Goal: Information Seeking & Learning: Check status

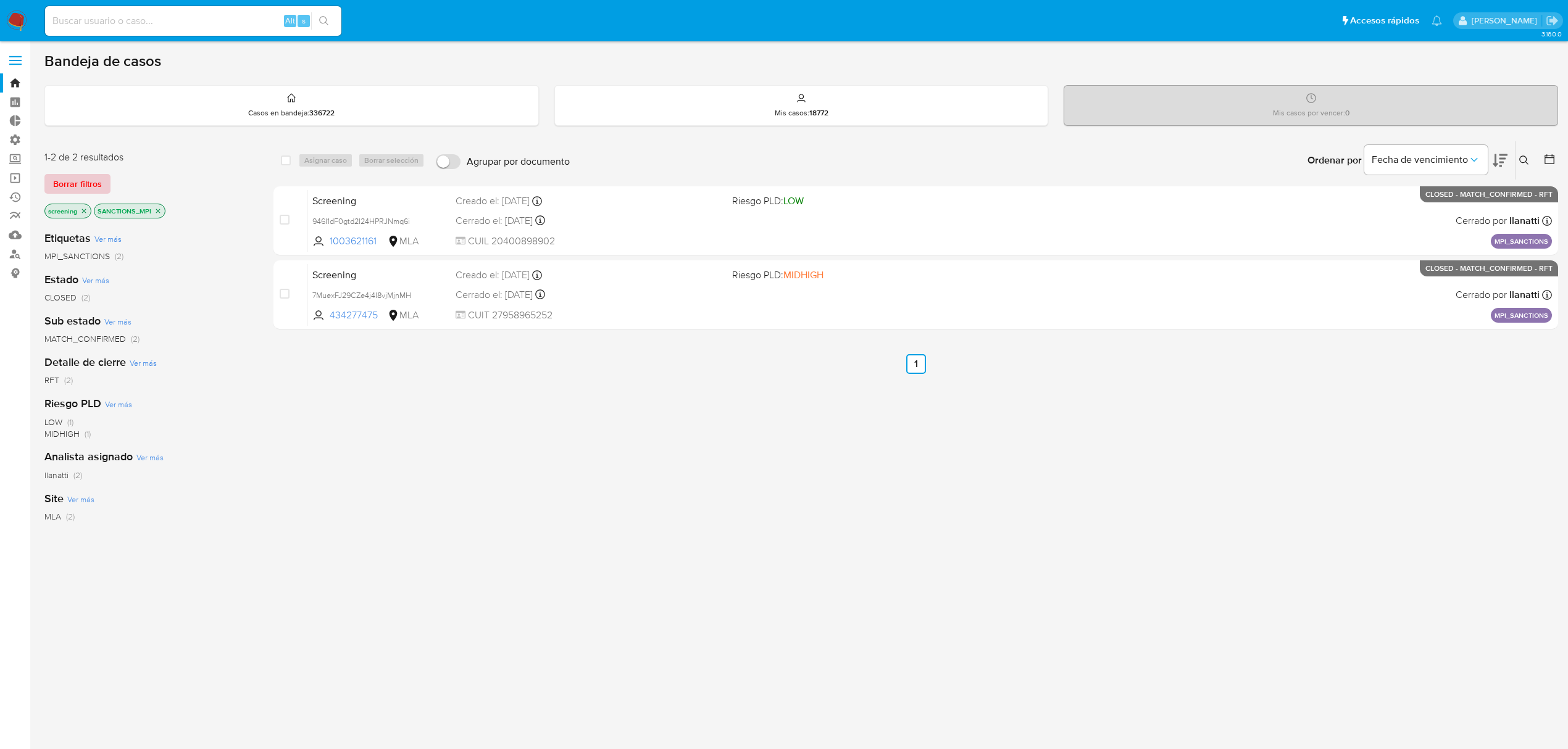
click at [69, 192] on div "1-2 de 2 resultados Borrar filtros screening SANCTIONS_MPI" at bounding box center [143, 186] width 198 height 71
click at [78, 190] on span "Borrar filtros" at bounding box center [78, 183] width 49 height 17
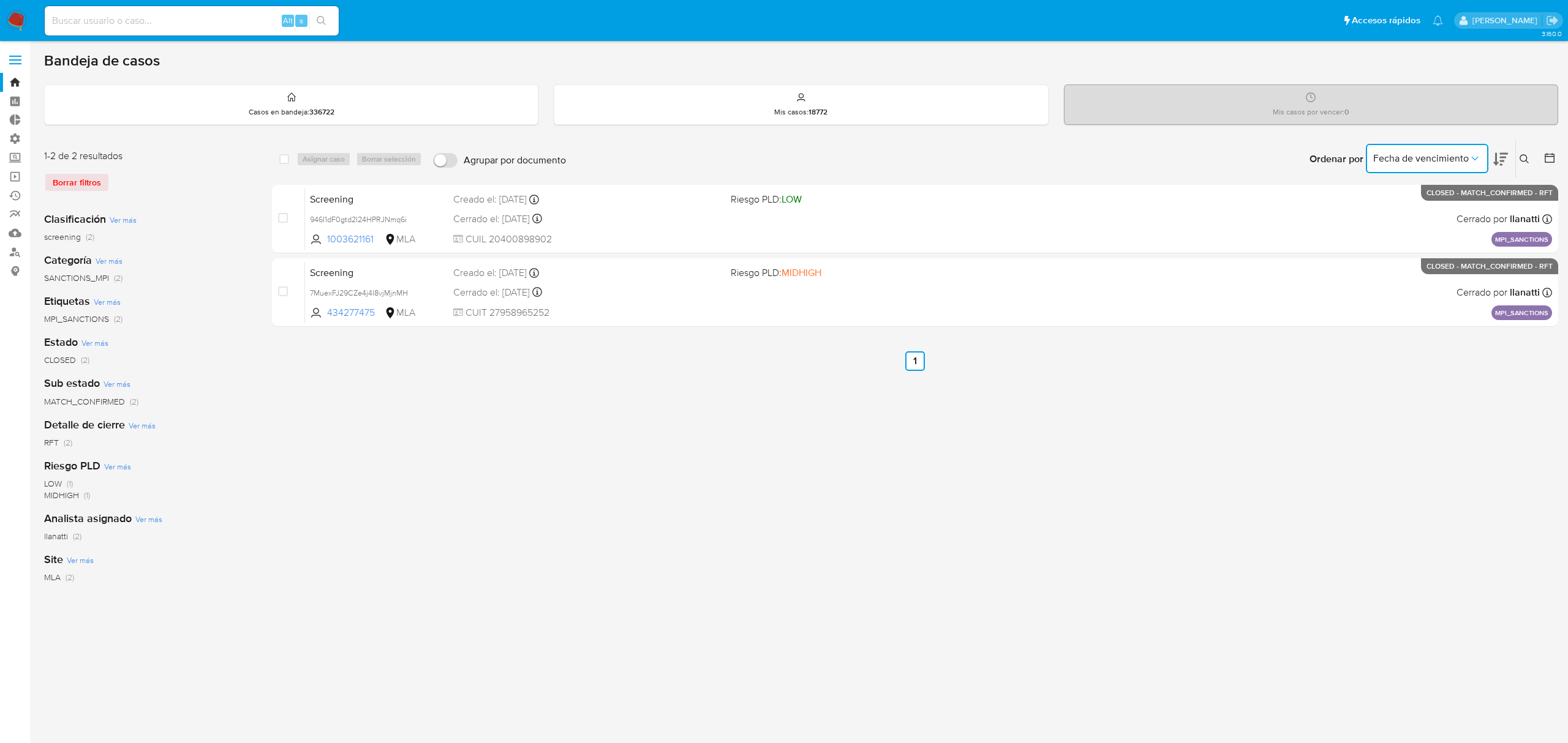
click at [1408, 163] on span "Fecha de vencimiento" at bounding box center [1421, 158] width 95 height 12
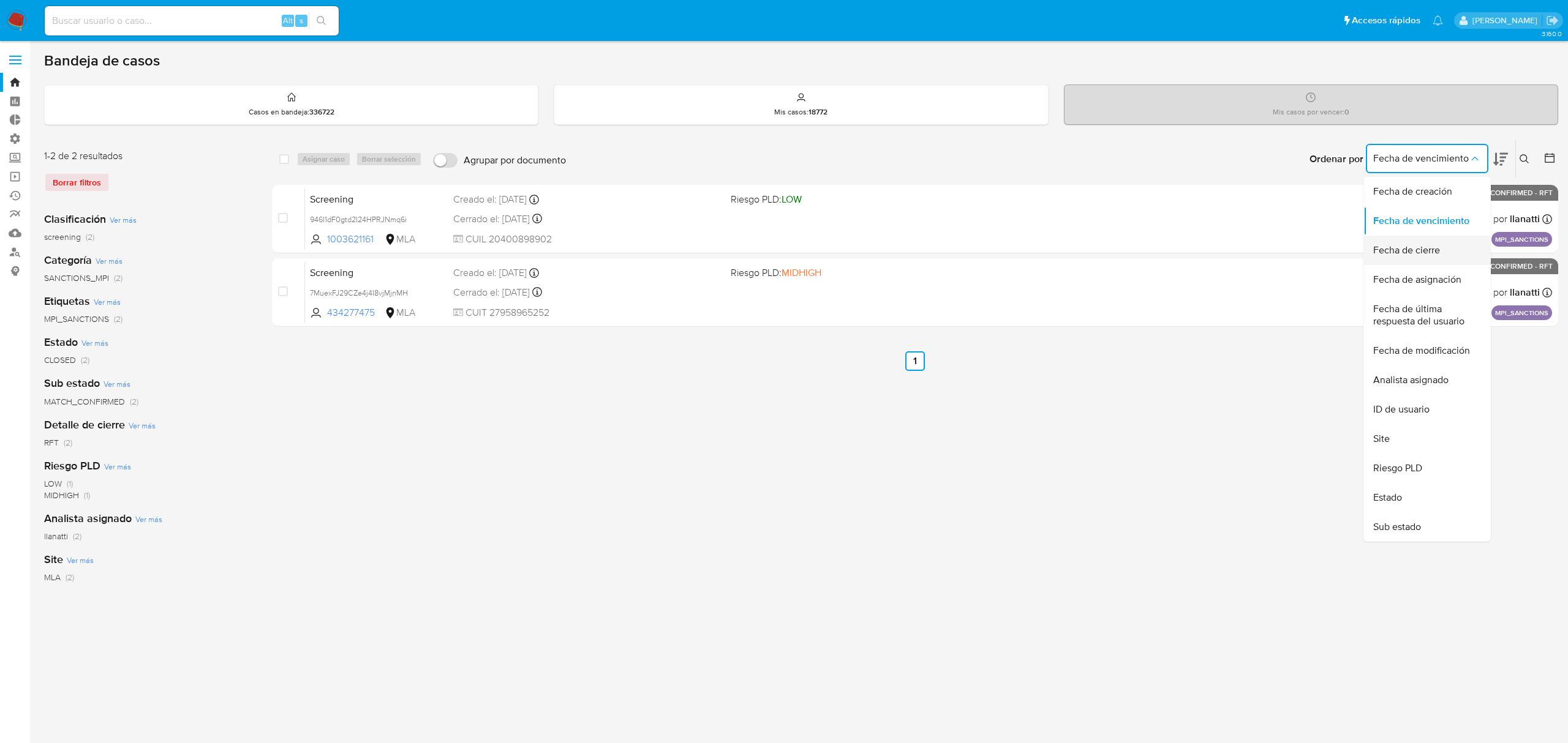
click at [1418, 251] on span "Fecha de cierre" at bounding box center [1406, 250] width 67 height 12
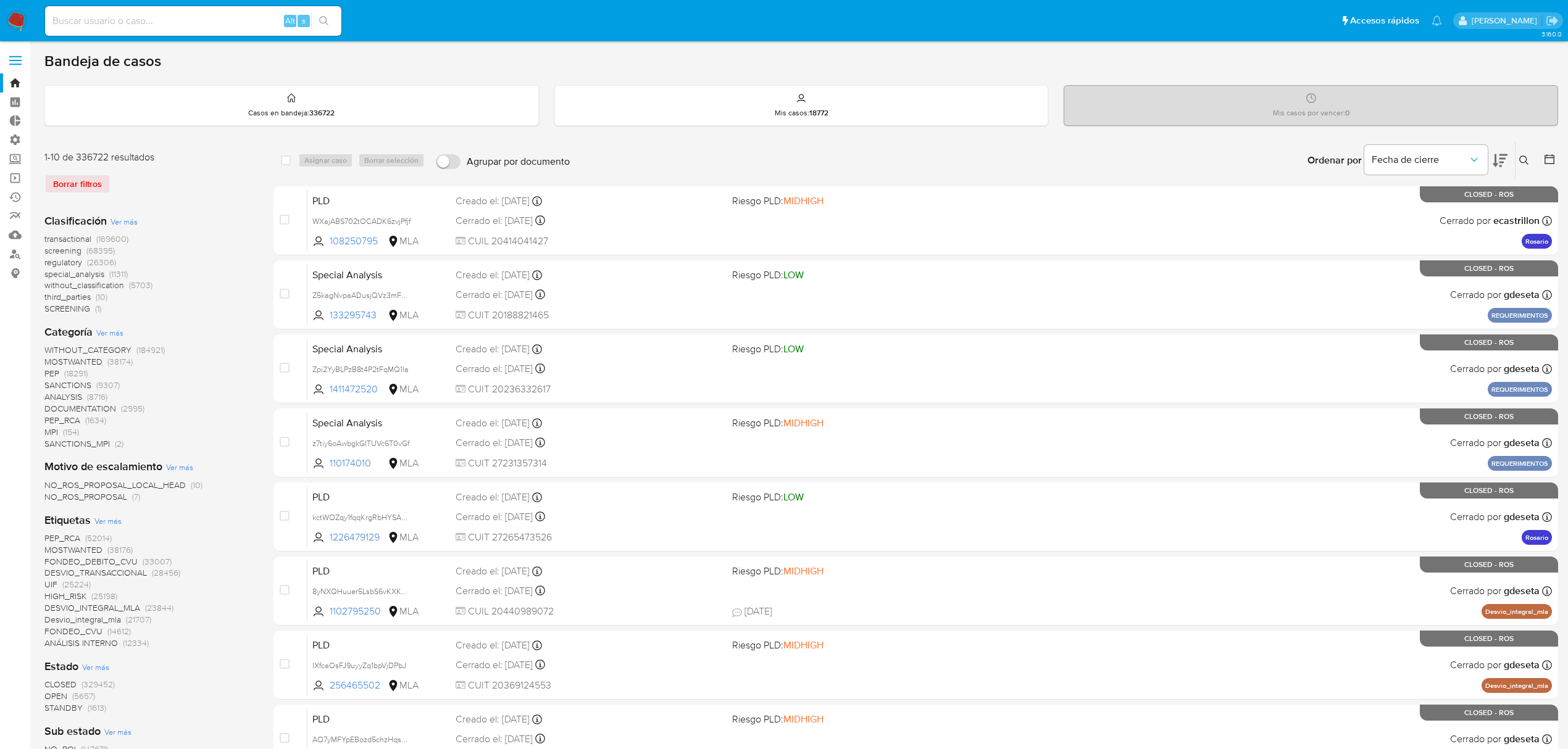
click at [1551, 158] on icon at bounding box center [1549, 159] width 12 height 12
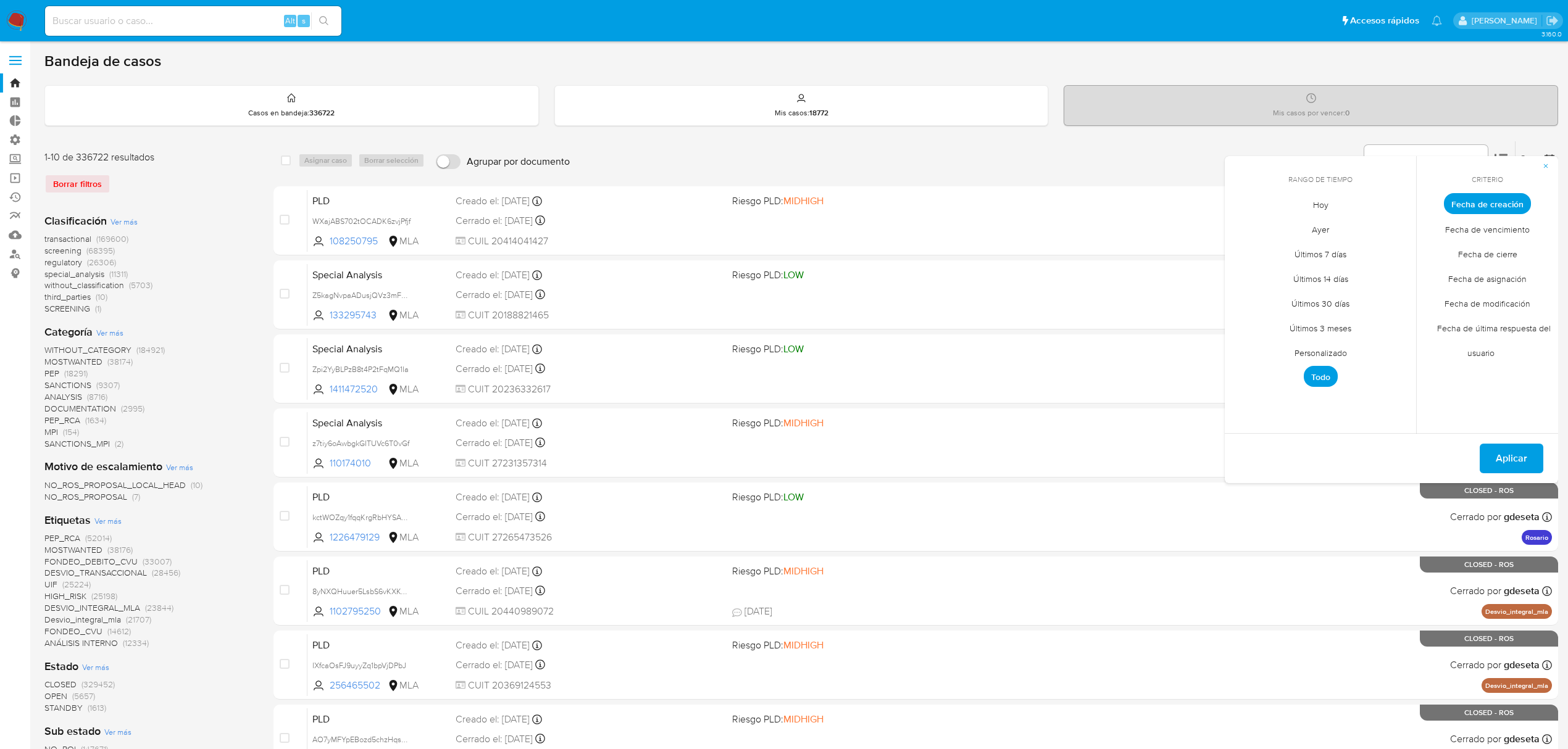
click at [1336, 351] on span "Personalizado" at bounding box center [1321, 352] width 78 height 25
click at [1250, 271] on button "1" at bounding box center [1247, 272] width 20 height 20
click at [1251, 343] on button "22" at bounding box center [1247, 346] width 20 height 20
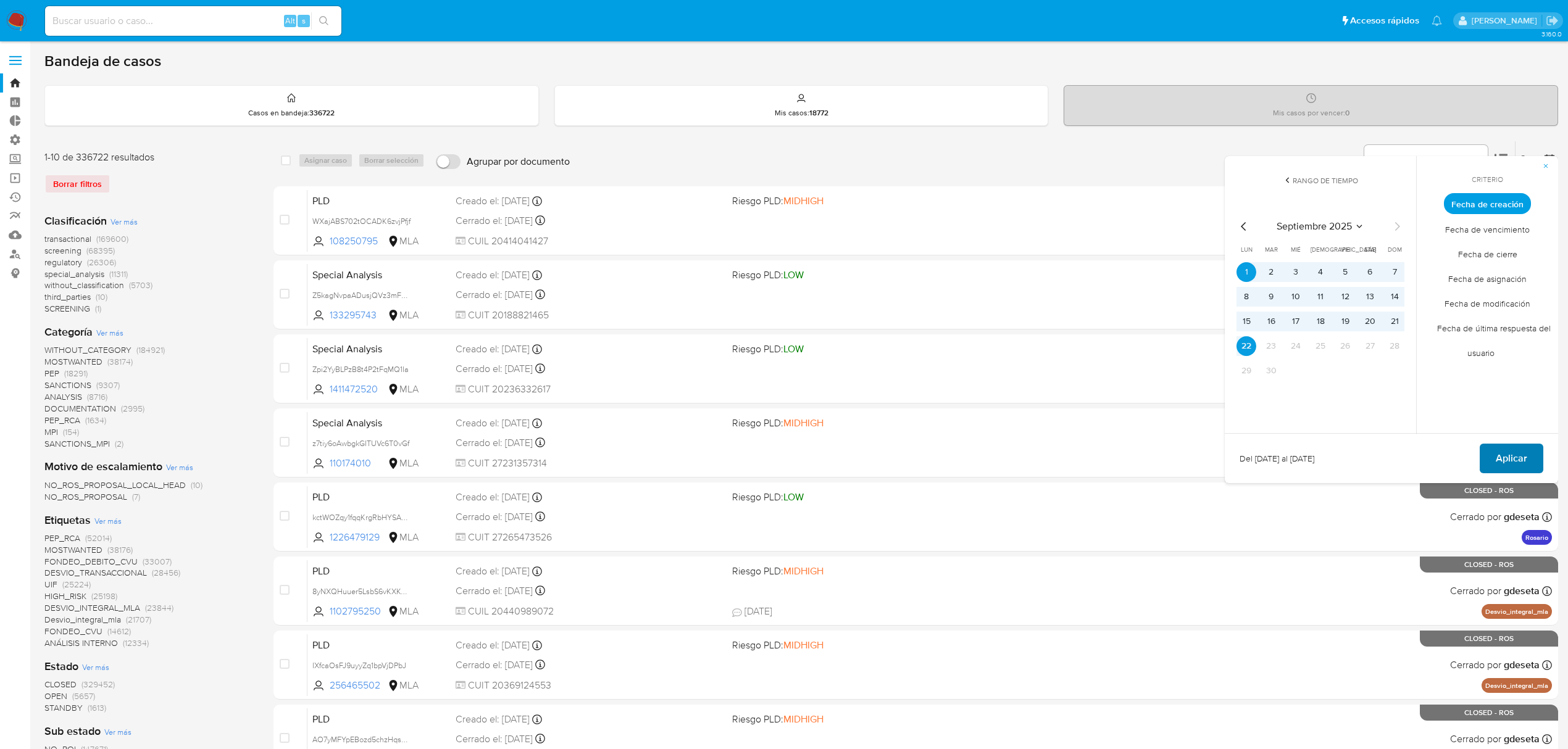
click at [1504, 448] on span "Aplicar" at bounding box center [1512, 459] width 31 height 27
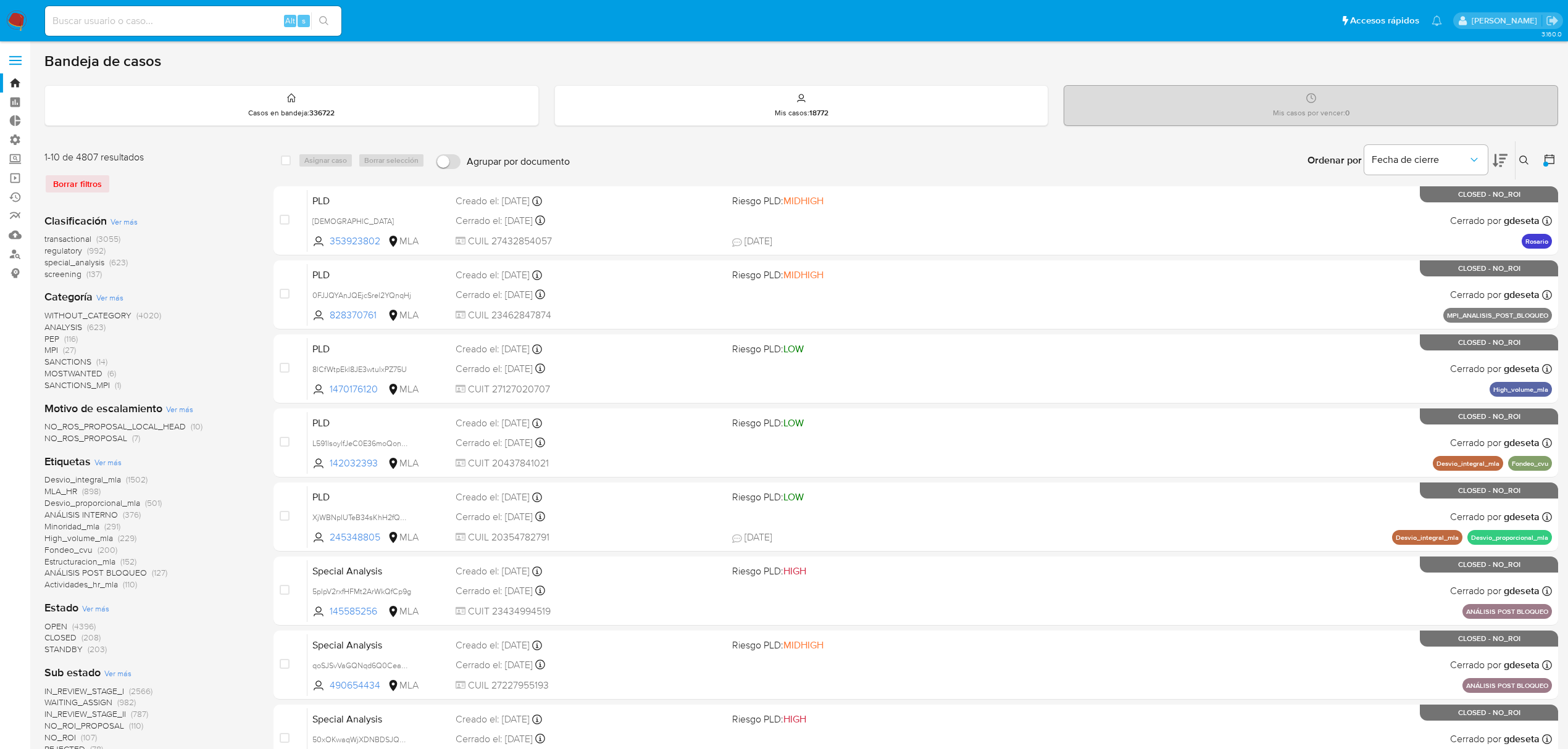
click at [126, 222] on span "Ver más" at bounding box center [124, 221] width 27 height 11
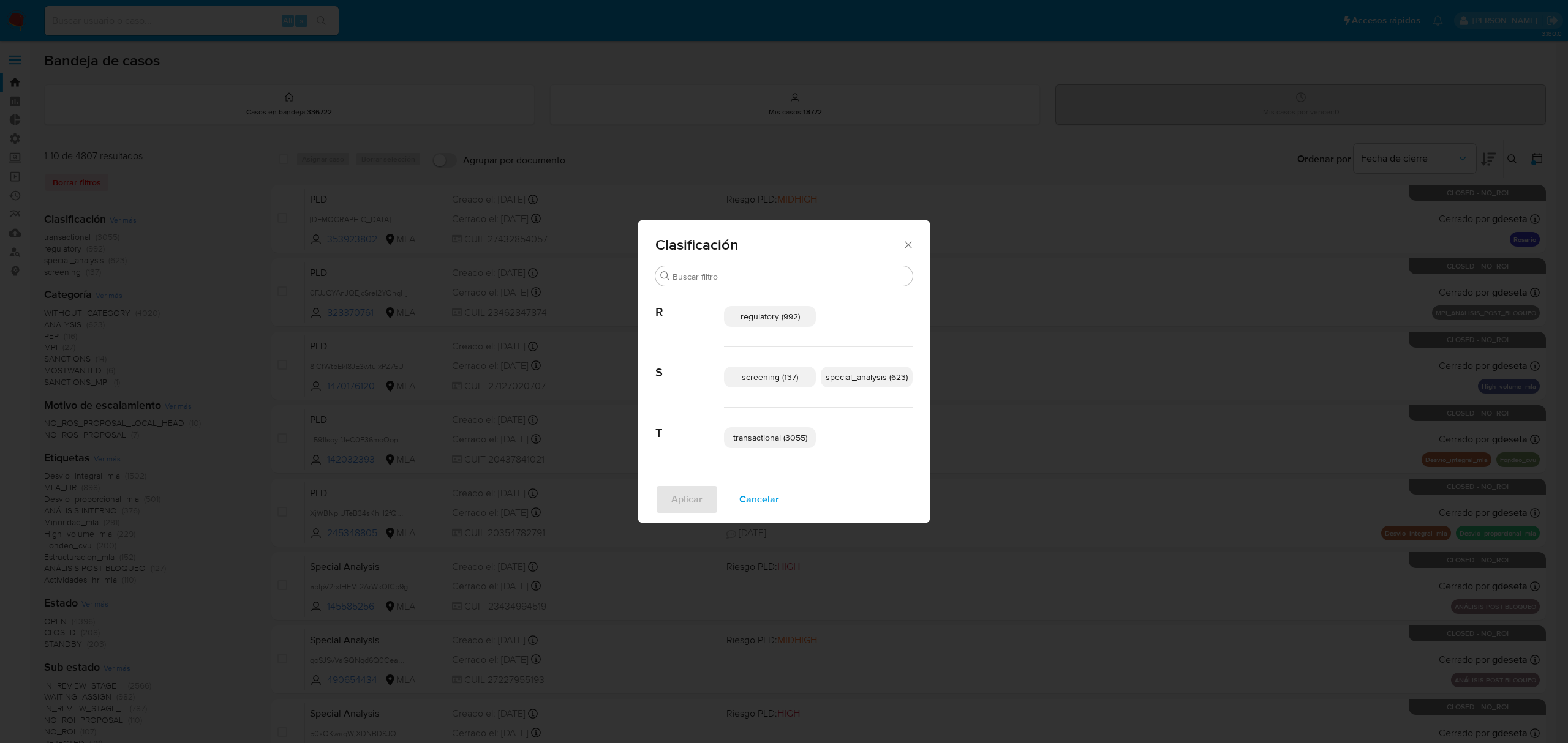
click at [799, 434] on span "transactional (3055)" at bounding box center [770, 437] width 74 height 12
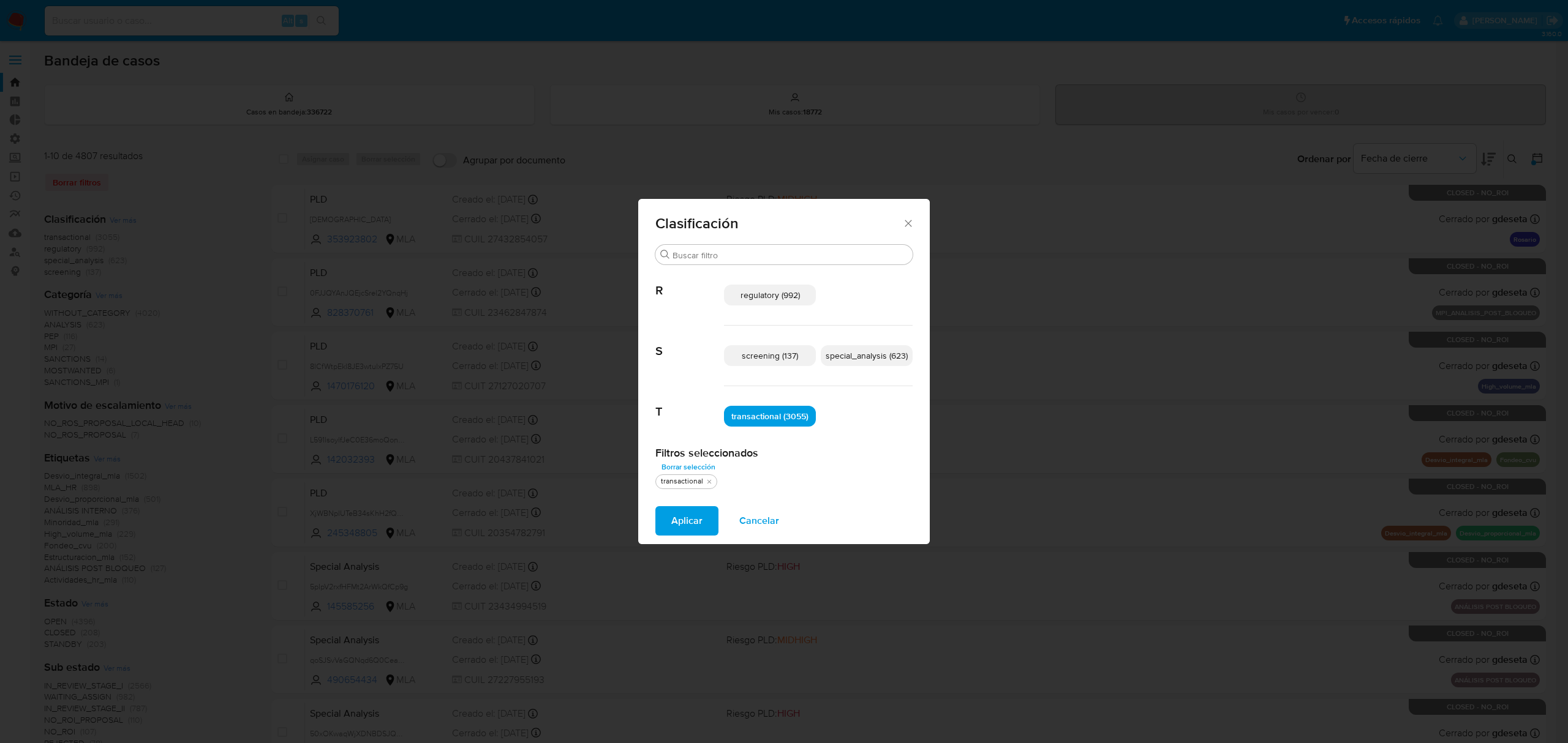
click at [865, 361] on span "special_analysis (623)" at bounding box center [866, 356] width 82 height 12
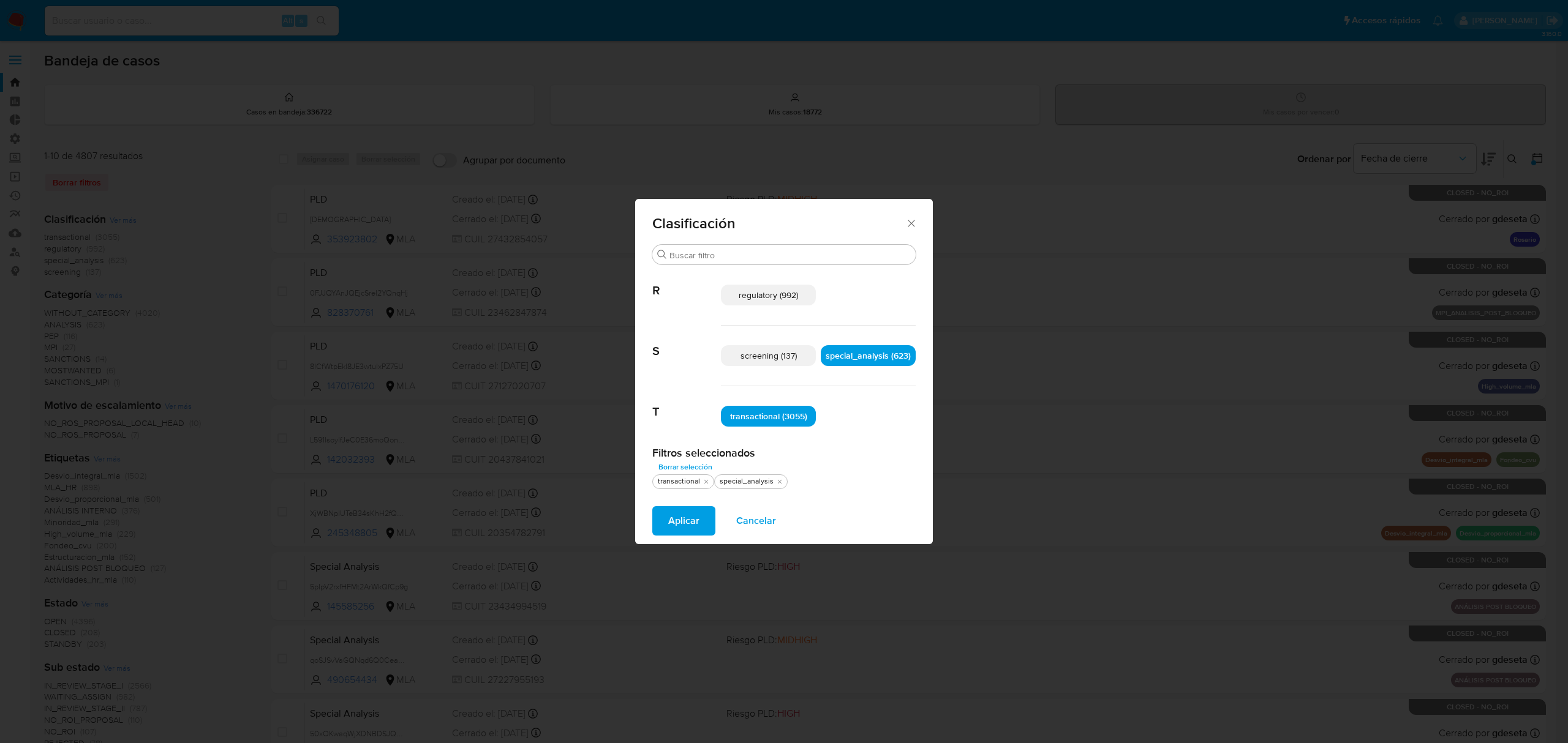
click at [690, 523] on span "Aplicar" at bounding box center [683, 521] width 31 height 27
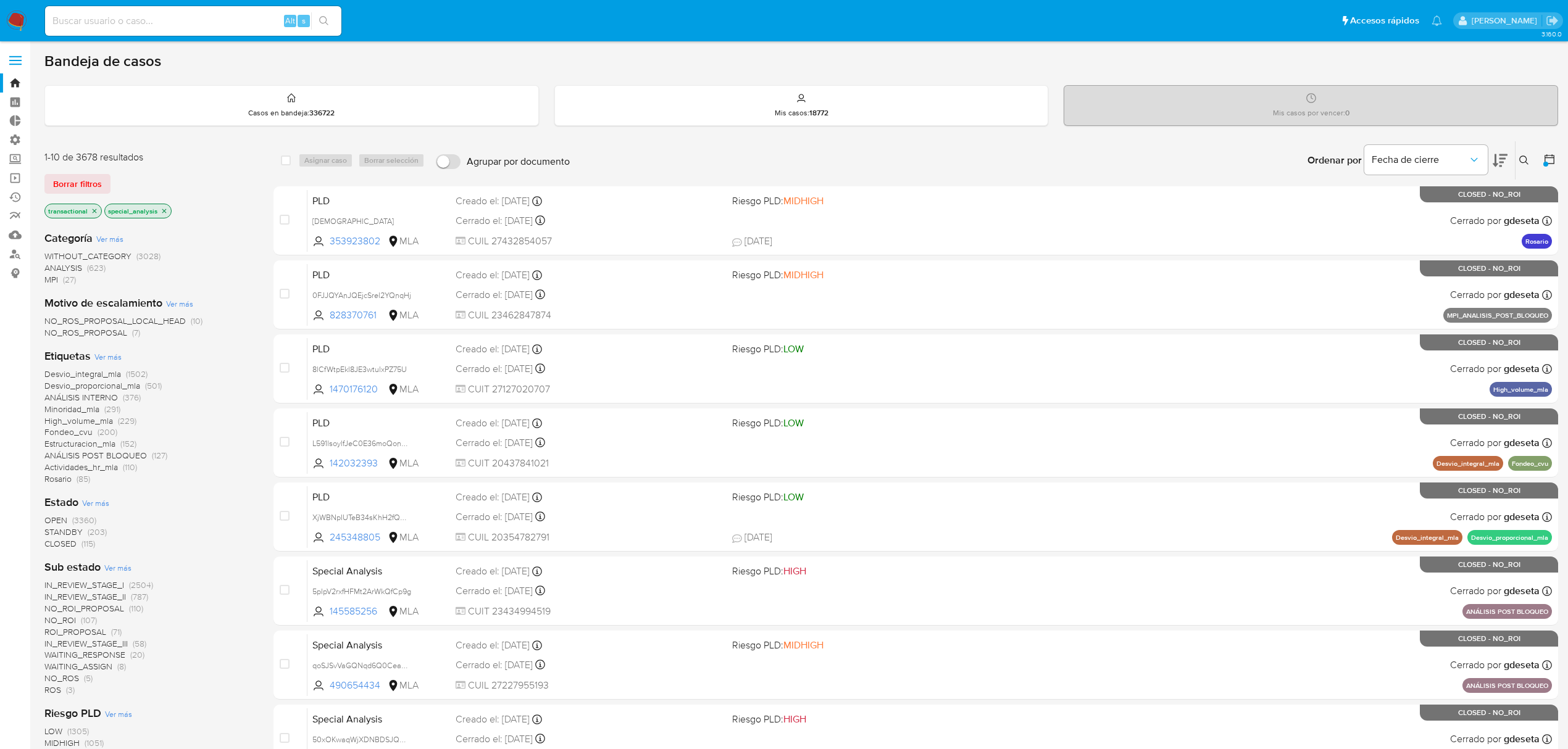
click at [1551, 158] on icon at bounding box center [1549, 159] width 12 height 12
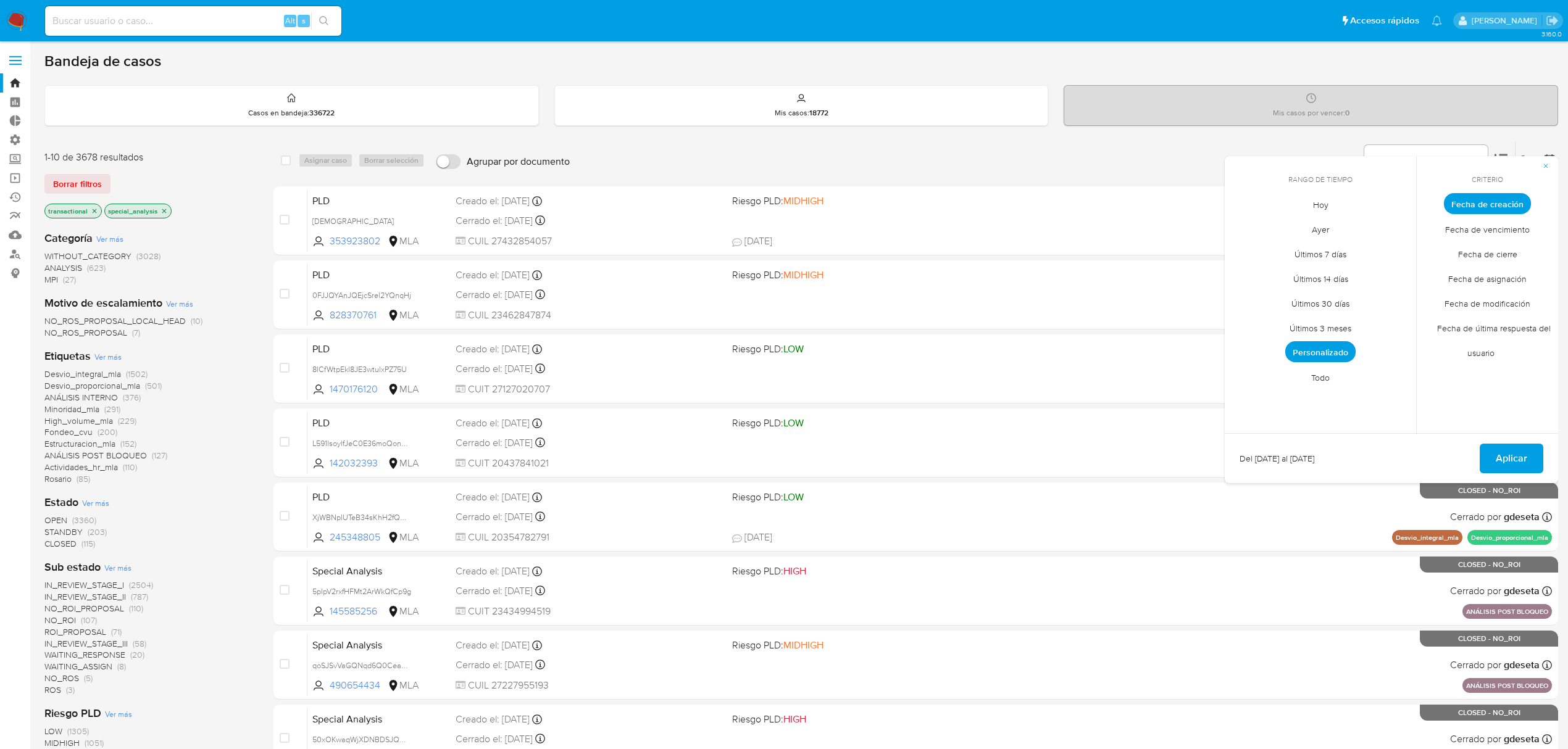
click at [1335, 346] on span "Personalizado" at bounding box center [1321, 351] width 71 height 21
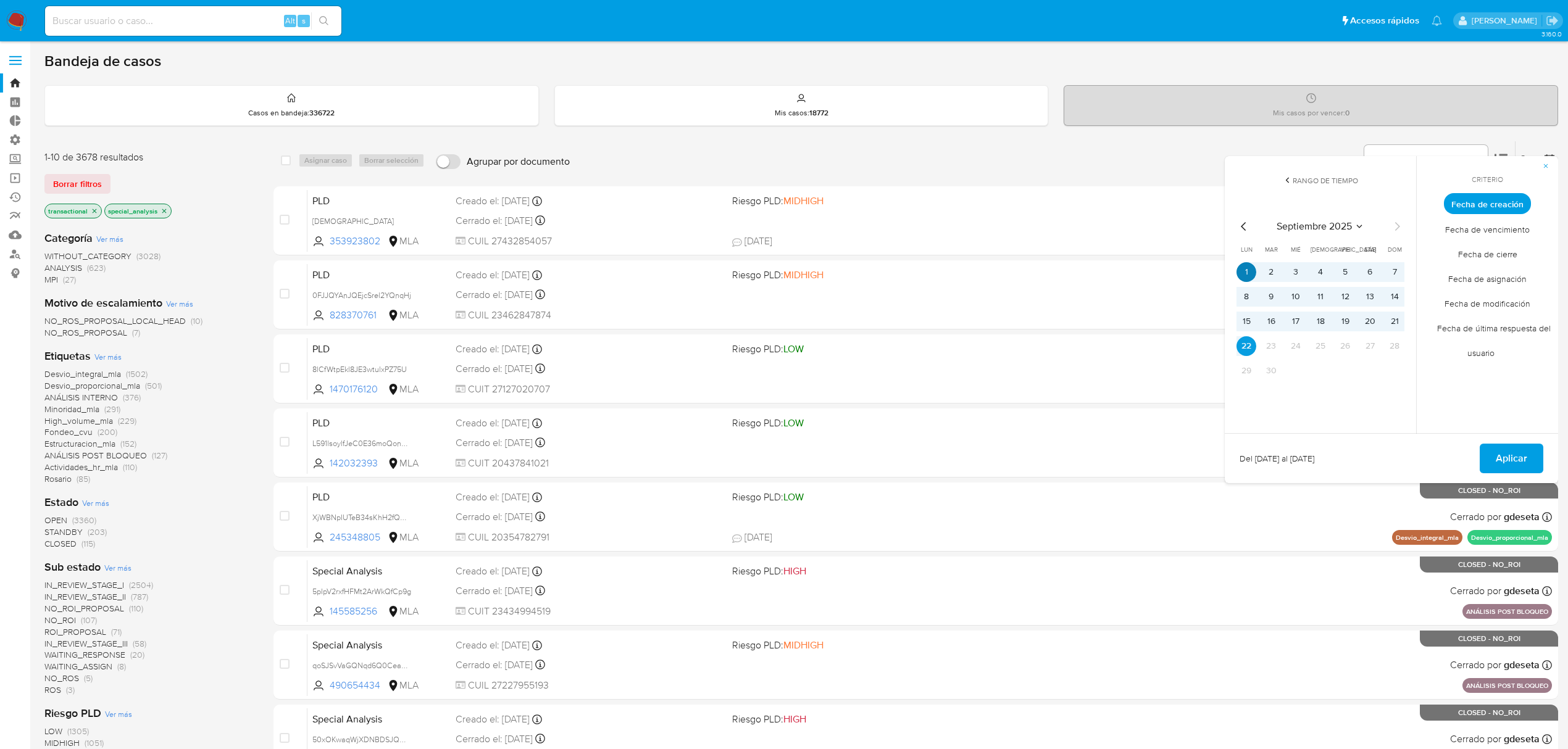
click at [1245, 265] on button "1" at bounding box center [1247, 272] width 20 height 20
click at [1241, 349] on button "22" at bounding box center [1247, 346] width 20 height 20
click at [1529, 460] on button "Aplicar" at bounding box center [1512, 459] width 64 height 29
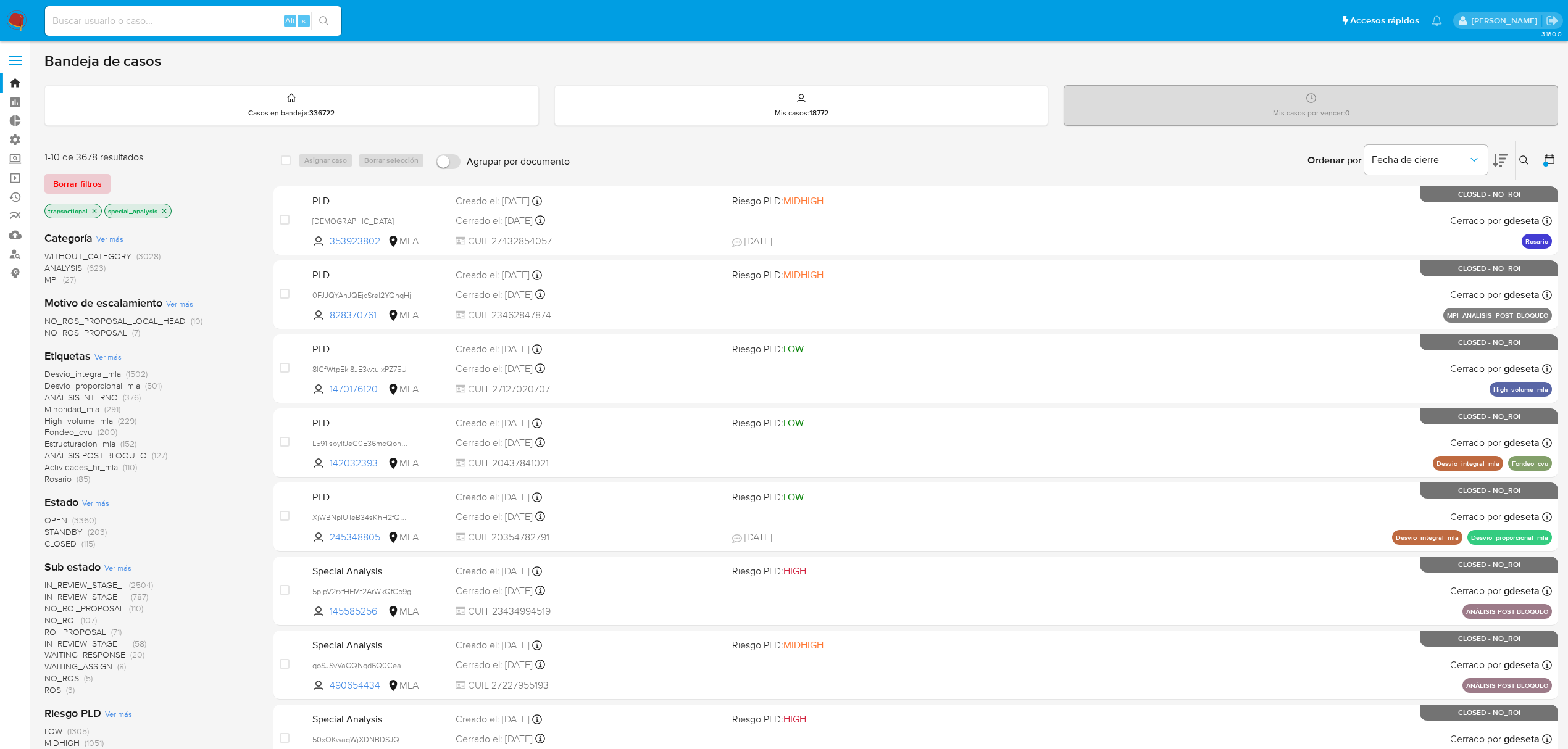
click at [85, 179] on span "Borrar filtros" at bounding box center [78, 183] width 49 height 17
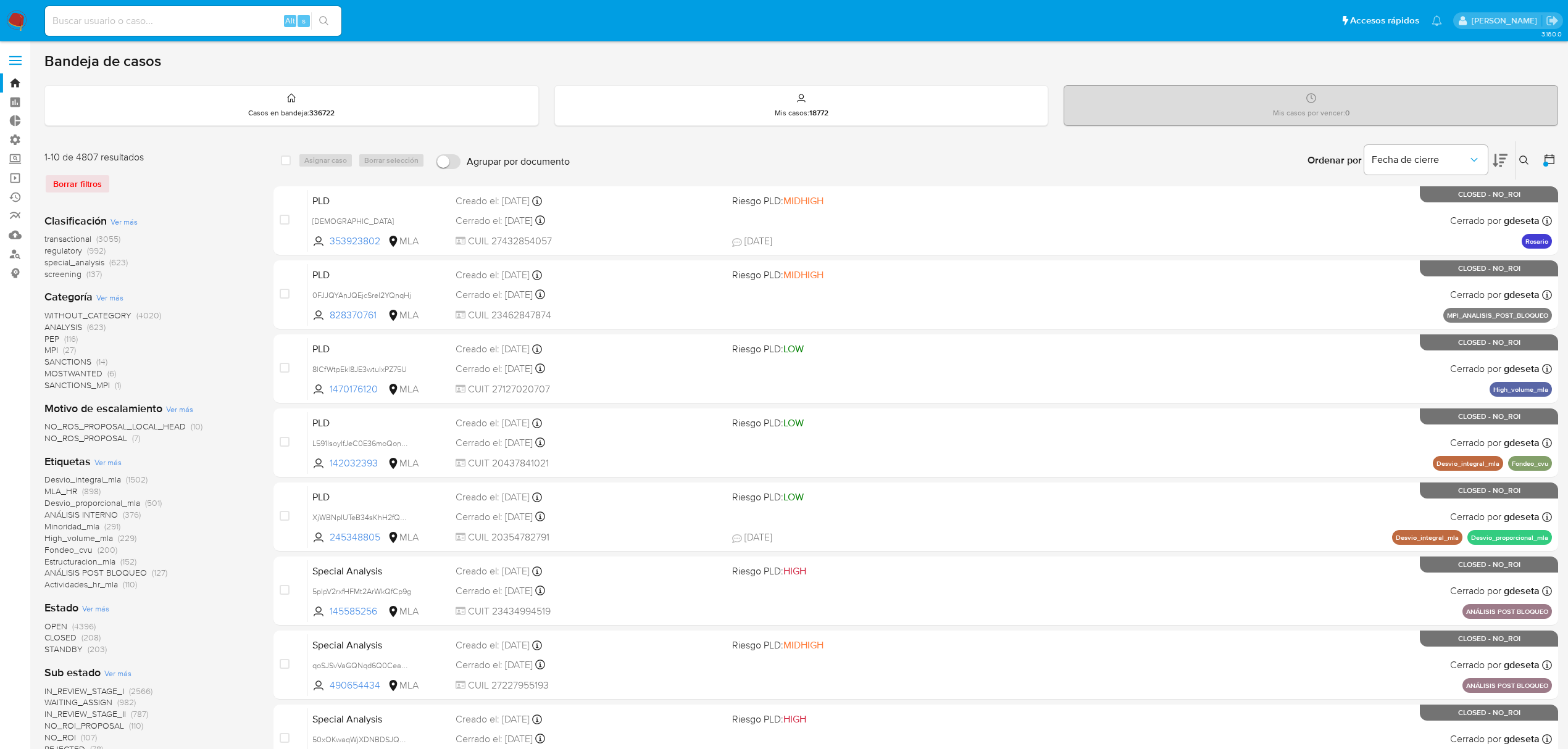
click at [1547, 156] on icon at bounding box center [1549, 159] width 10 height 10
click at [1544, 156] on icon at bounding box center [1549, 159] width 12 height 12
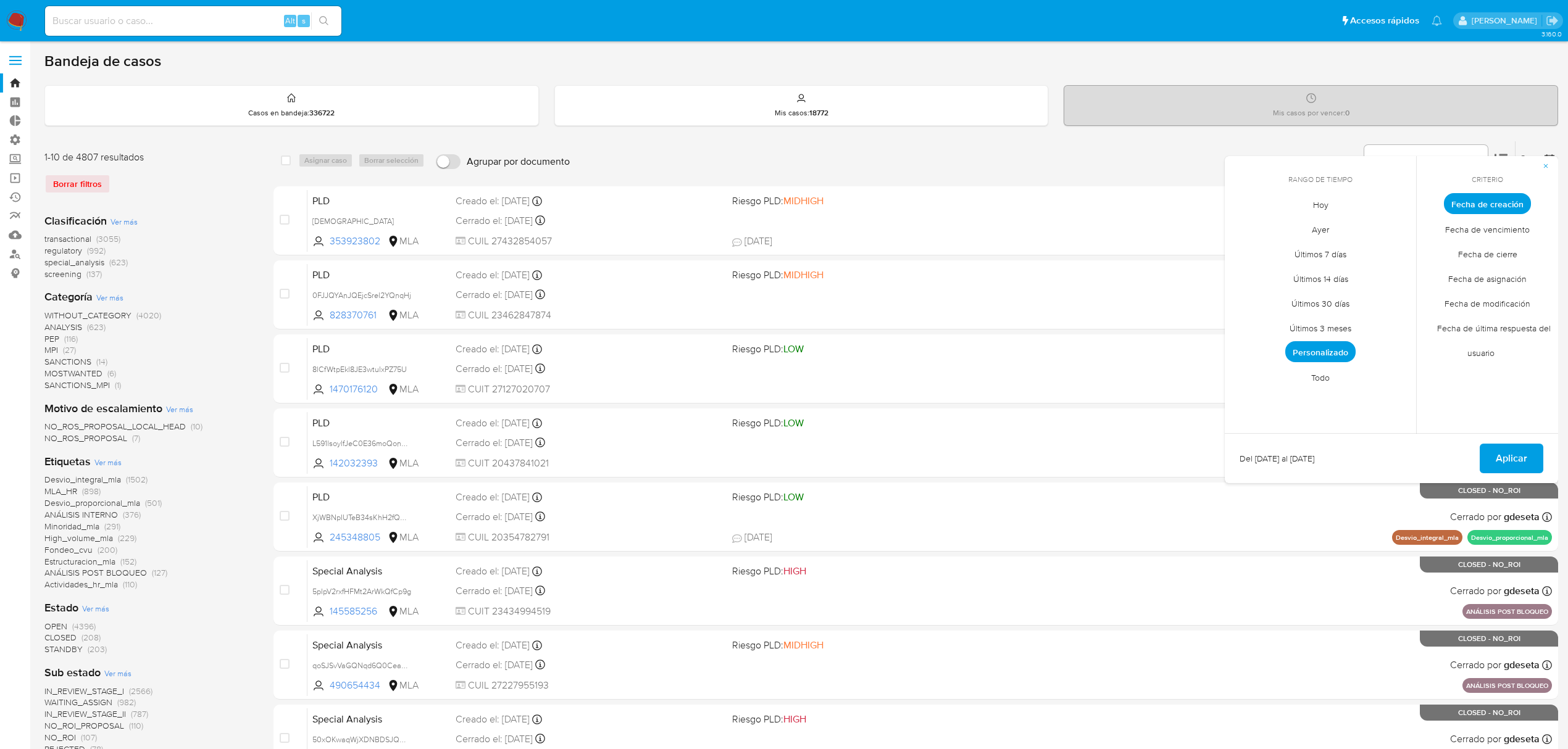
click at [1326, 354] on span "Personalizado" at bounding box center [1321, 351] width 71 height 21
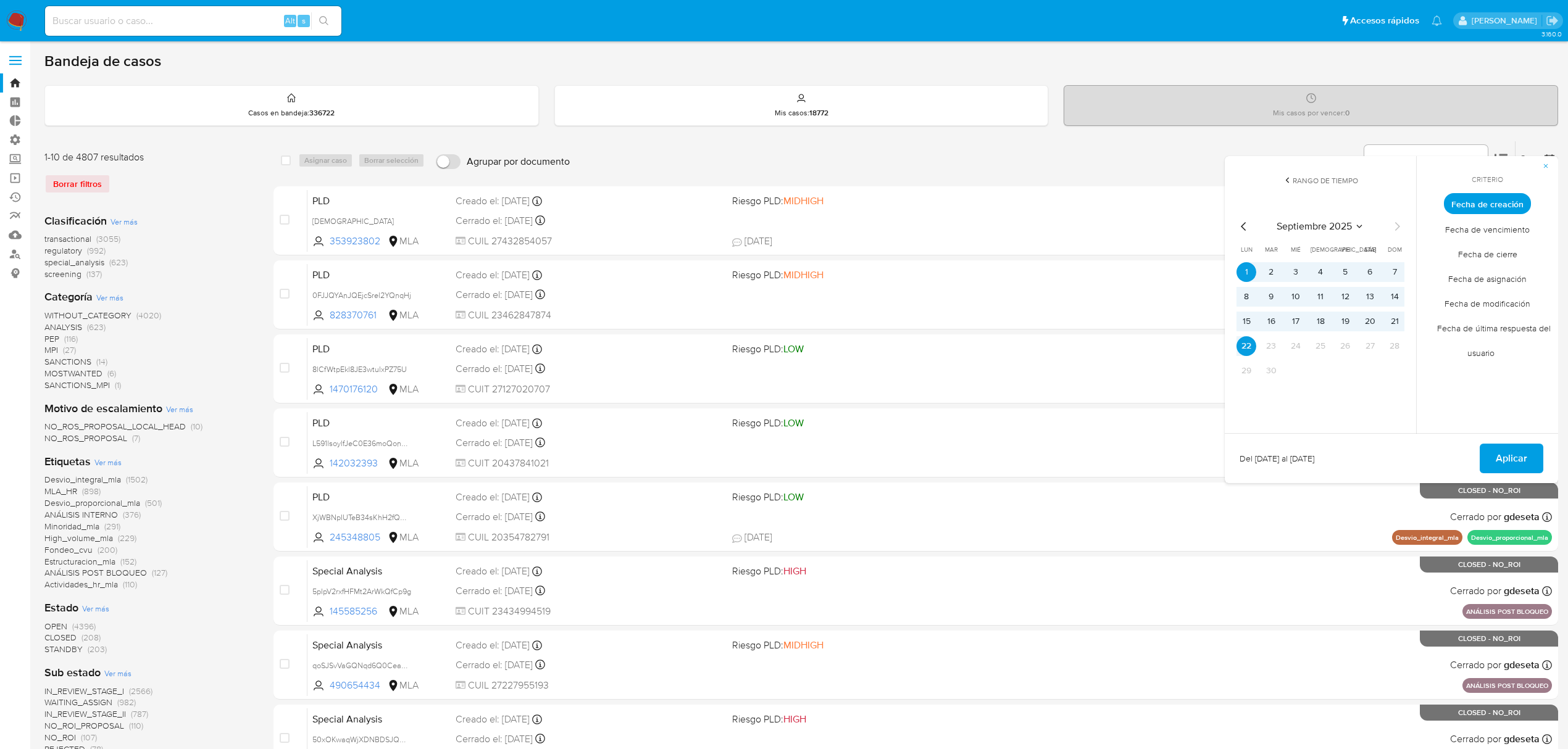
click at [1506, 246] on span "Fecha de cierre" at bounding box center [1488, 253] width 85 height 25
click at [1248, 267] on button "1" at bounding box center [1247, 272] width 20 height 20
click at [1248, 353] on button "22" at bounding box center [1247, 346] width 20 height 20
click at [1517, 451] on span "Aplicar" at bounding box center [1512, 459] width 31 height 27
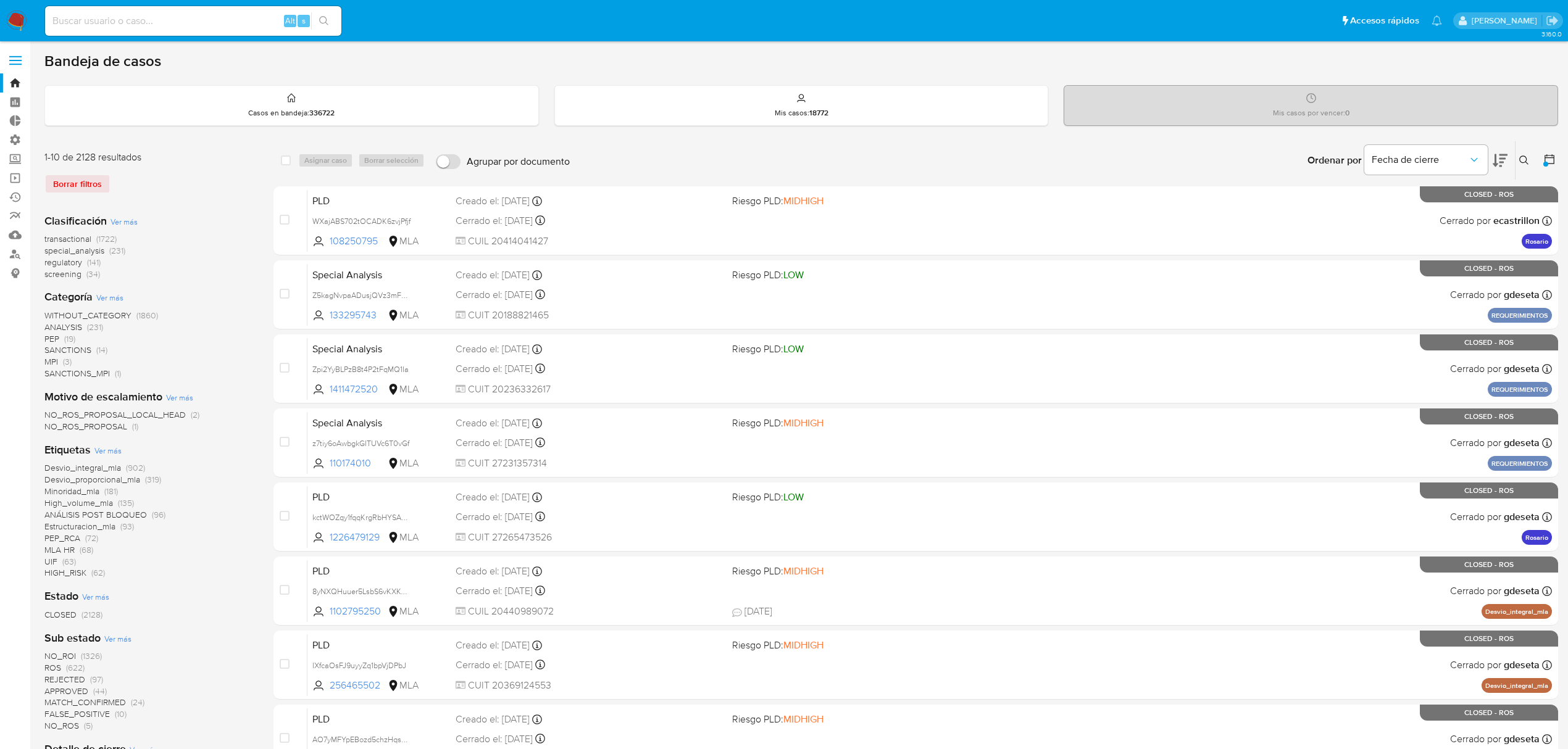
click at [135, 223] on span "Ver más" at bounding box center [124, 221] width 27 height 11
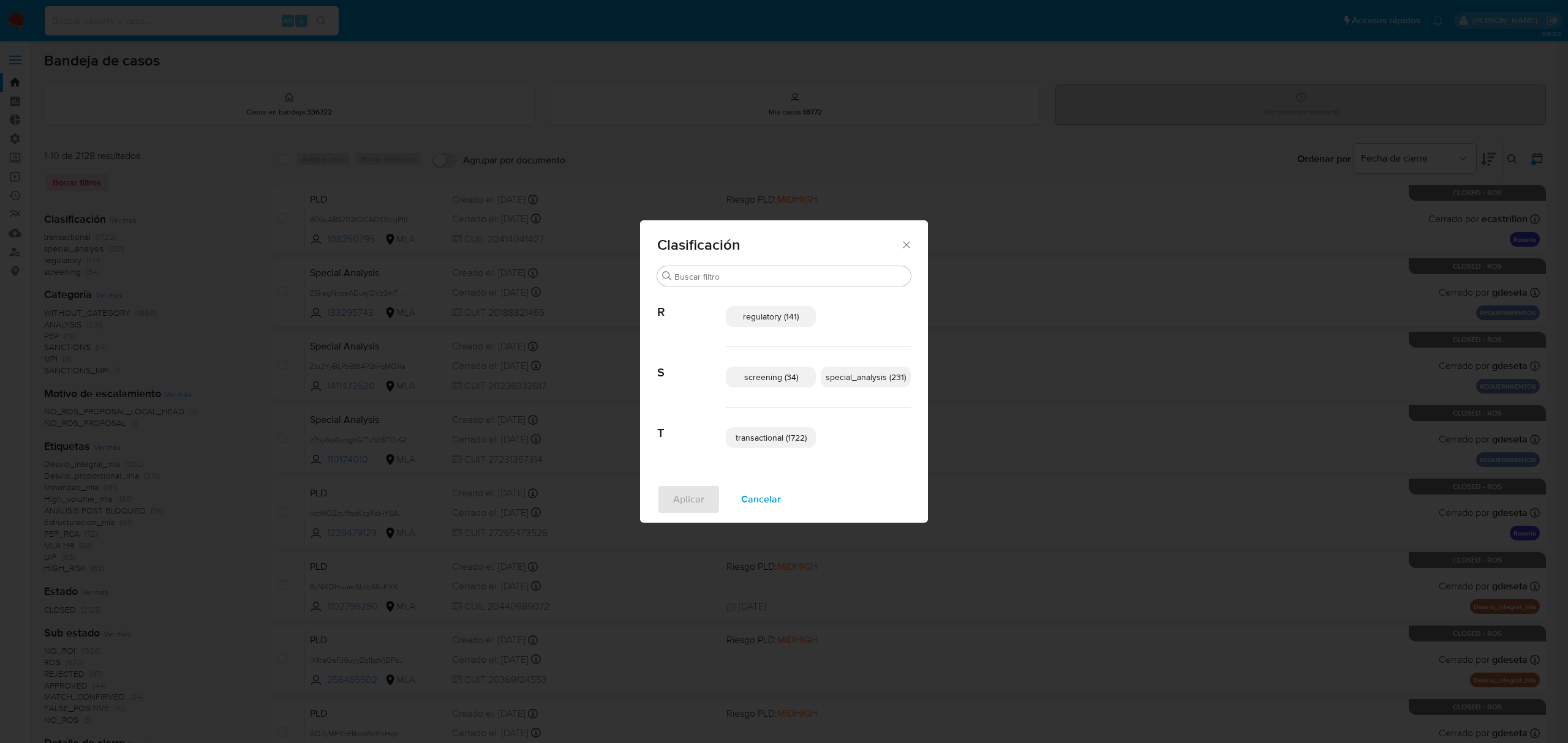
click at [878, 380] on span "special_analysis (231)" at bounding box center [865, 377] width 80 height 12
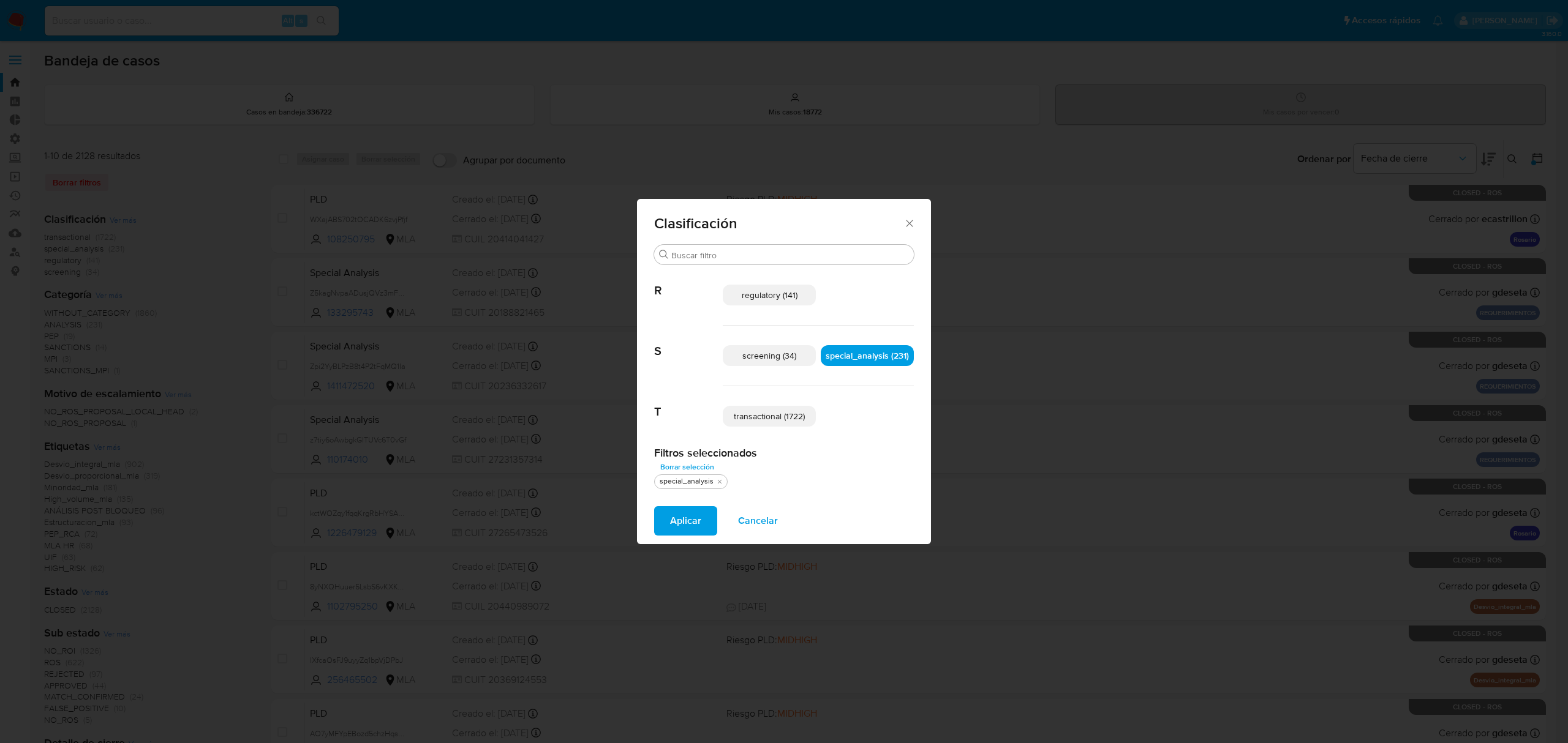
click at [795, 407] on p "transactional (1722)" at bounding box center [769, 416] width 93 height 21
click at [692, 536] on div "Aplicar Cancelar" at bounding box center [784, 520] width 294 height 46
click at [689, 519] on span "Aplicar" at bounding box center [685, 521] width 31 height 27
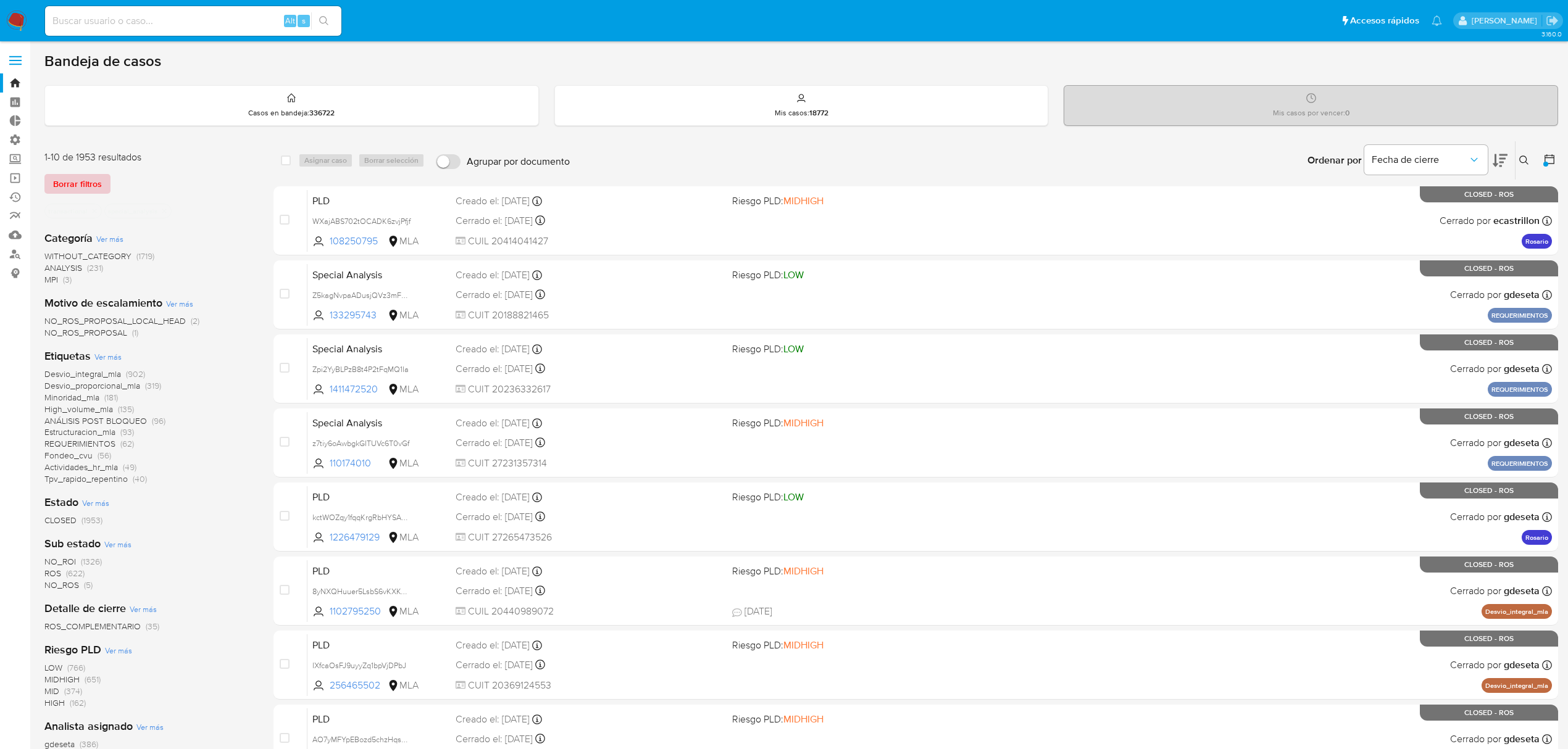
click at [81, 186] on span "Borrar filtros" at bounding box center [78, 183] width 49 height 17
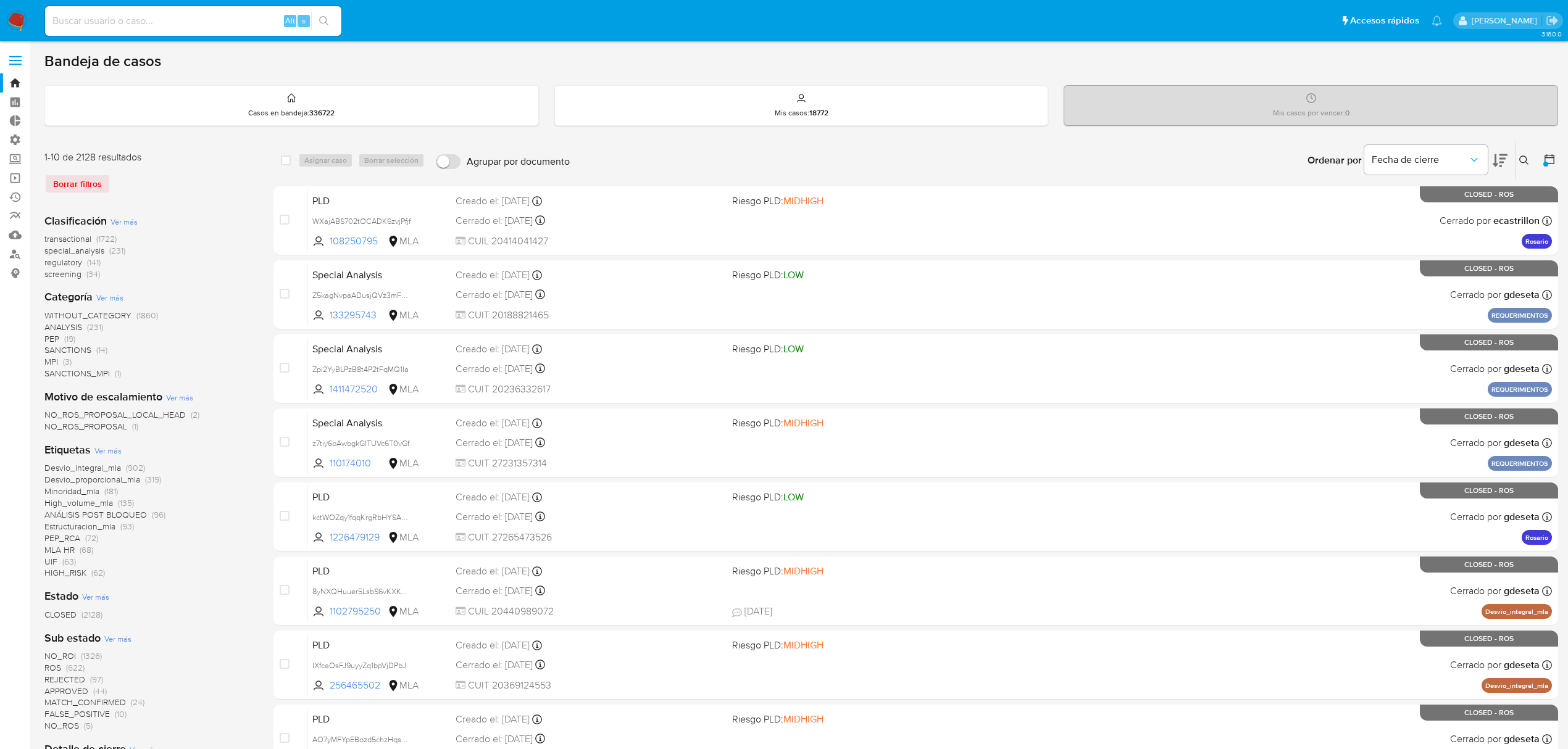
click at [1542, 159] on div at bounding box center [1547, 160] width 22 height 38
click at [1456, 156] on span "Fecha de cierre" at bounding box center [1420, 160] width 96 height 12
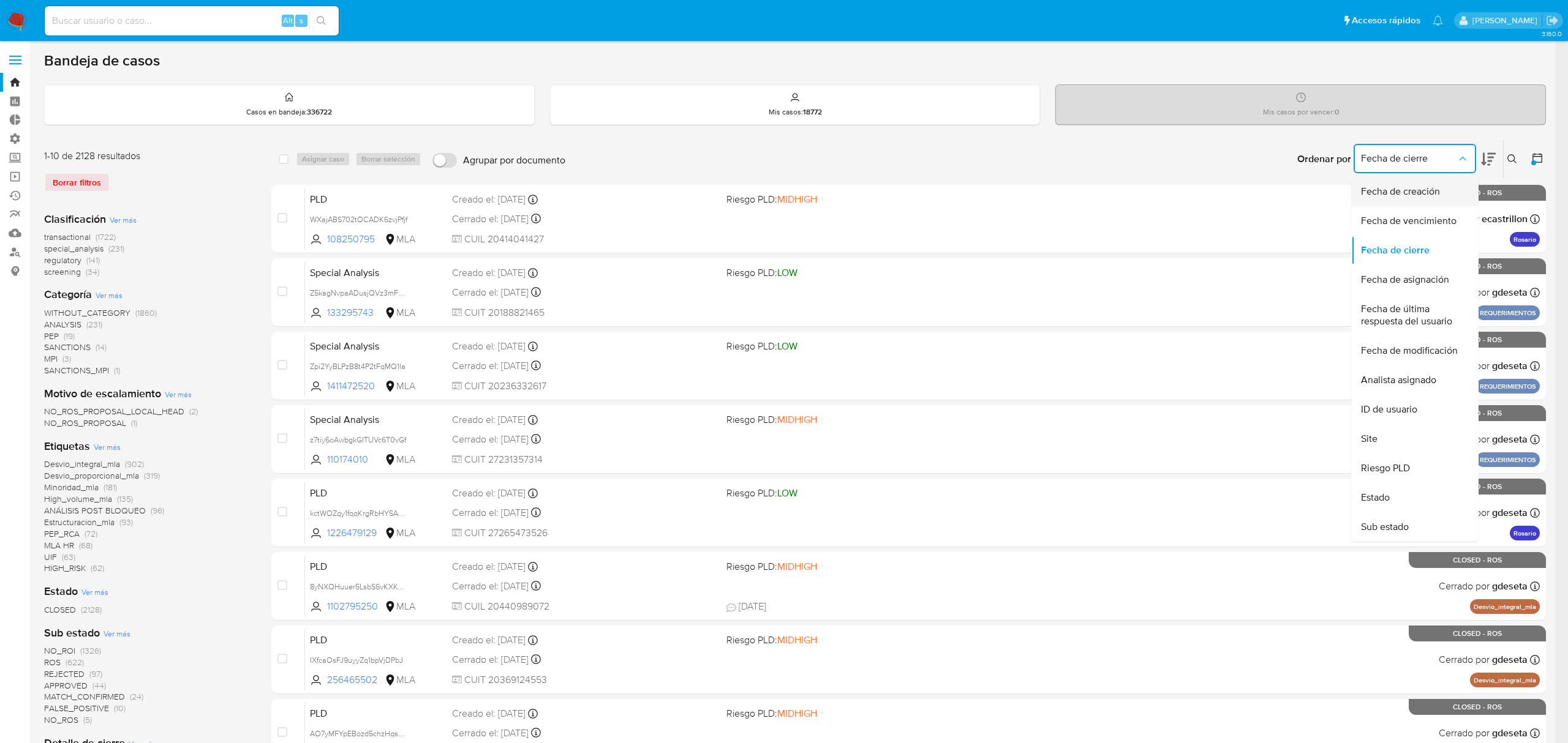
click at [1401, 186] on span "Fecha de creación" at bounding box center [1400, 191] width 79 height 12
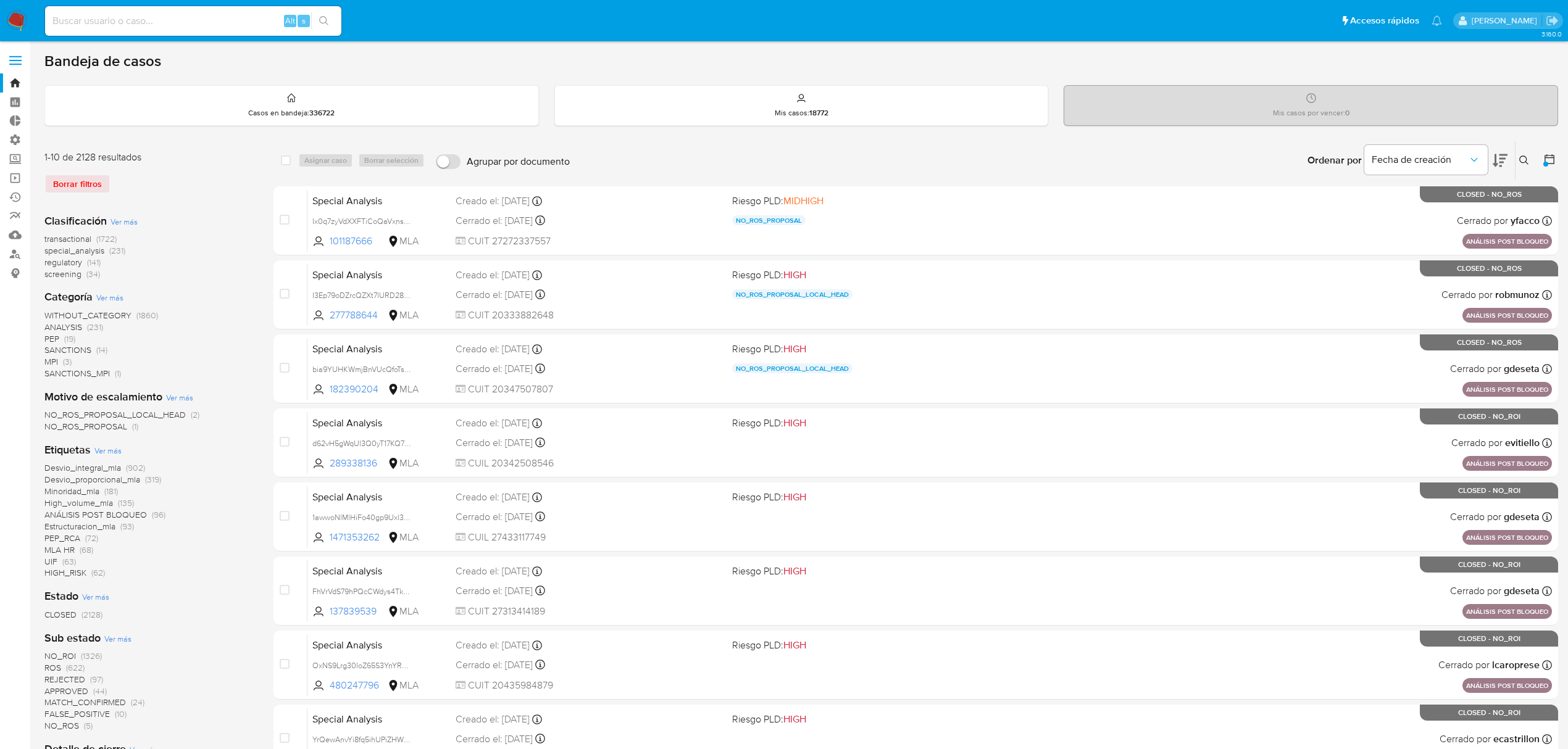
click at [1540, 153] on div at bounding box center [1547, 160] width 22 height 38
click at [1549, 164] on icon at bounding box center [1549, 159] width 10 height 10
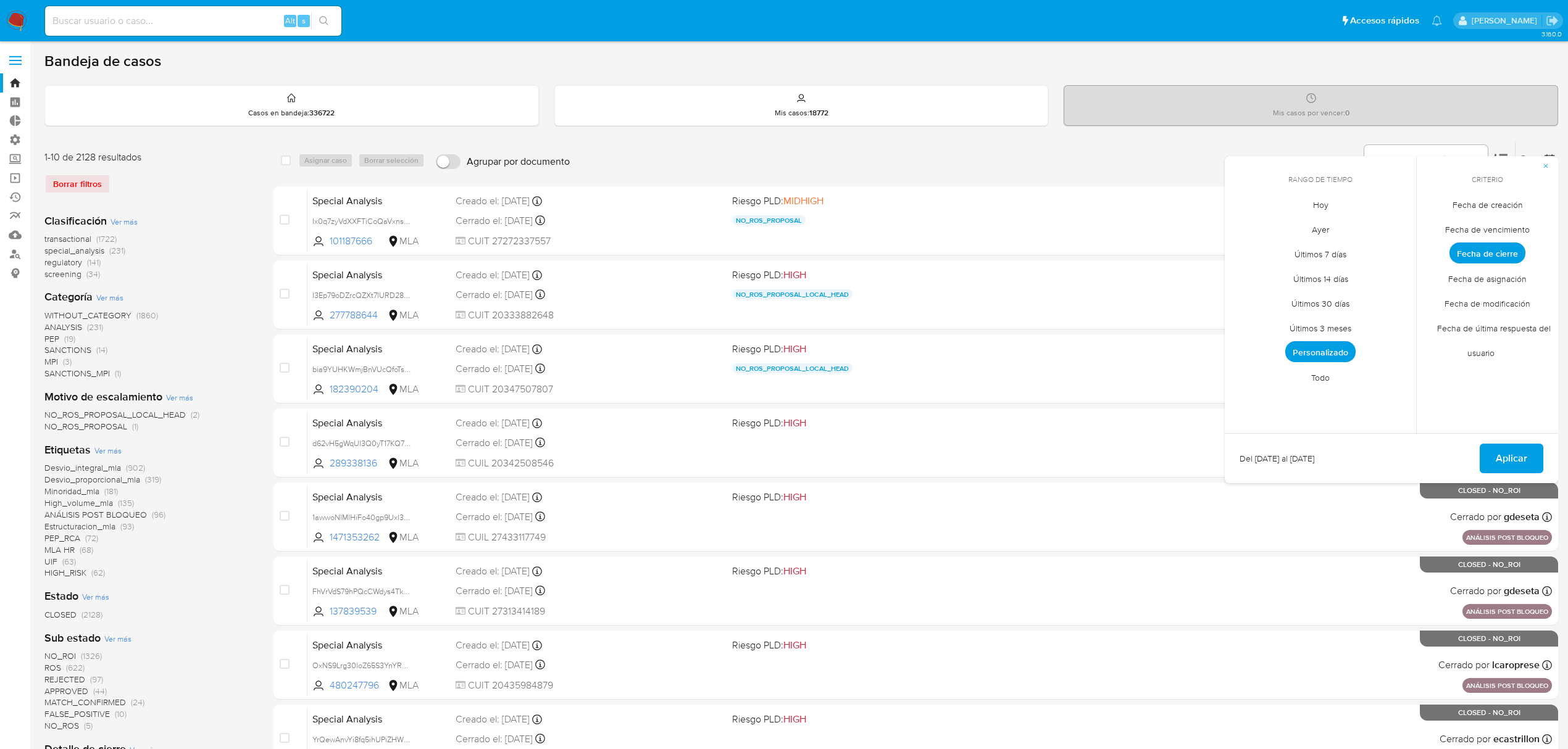
click at [1325, 349] on span "Personalizado" at bounding box center [1321, 351] width 71 height 21
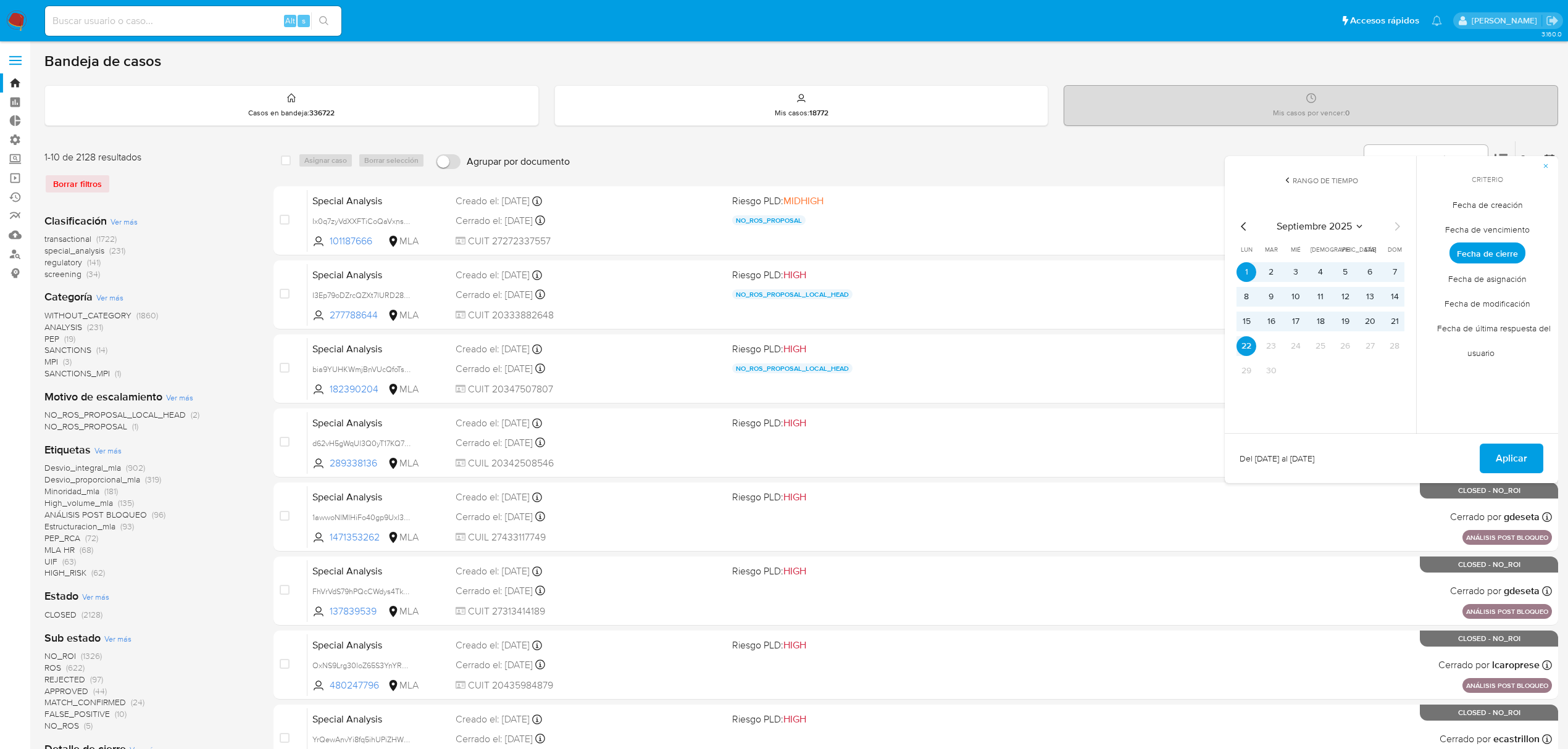
click at [1499, 203] on span "Fecha de creación" at bounding box center [1488, 204] width 96 height 25
click at [1242, 224] on icon "Mes anterior" at bounding box center [1244, 226] width 15 height 15
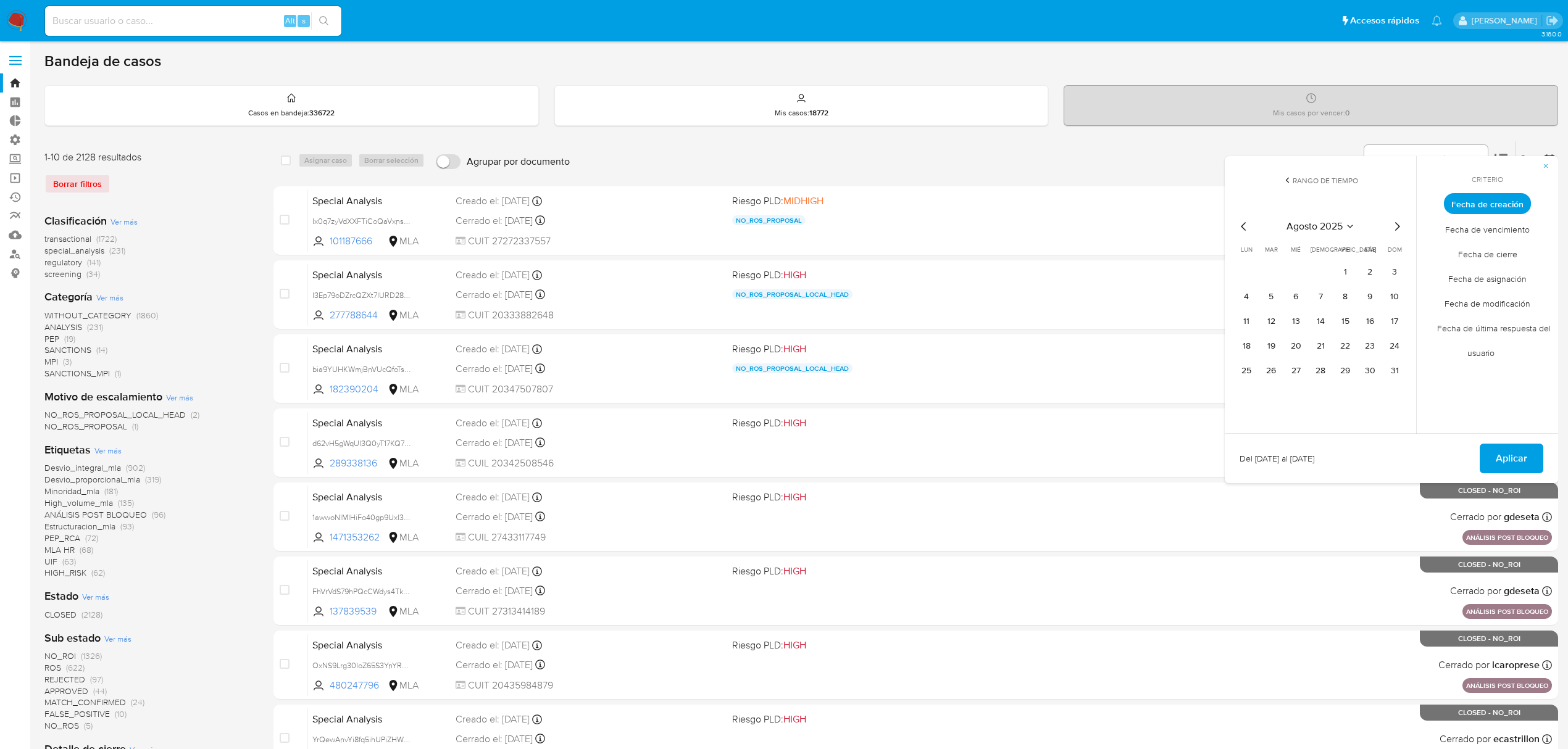
click at [1242, 224] on icon "Mes anterior" at bounding box center [1244, 226] width 15 height 15
click at [1275, 269] on button "1" at bounding box center [1271, 272] width 20 height 20
click at [1384, 299] on tr "7 8 9 10 11 12 13" at bounding box center [1321, 297] width 168 height 20
click at [1374, 299] on button "12" at bounding box center [1370, 297] width 20 height 20
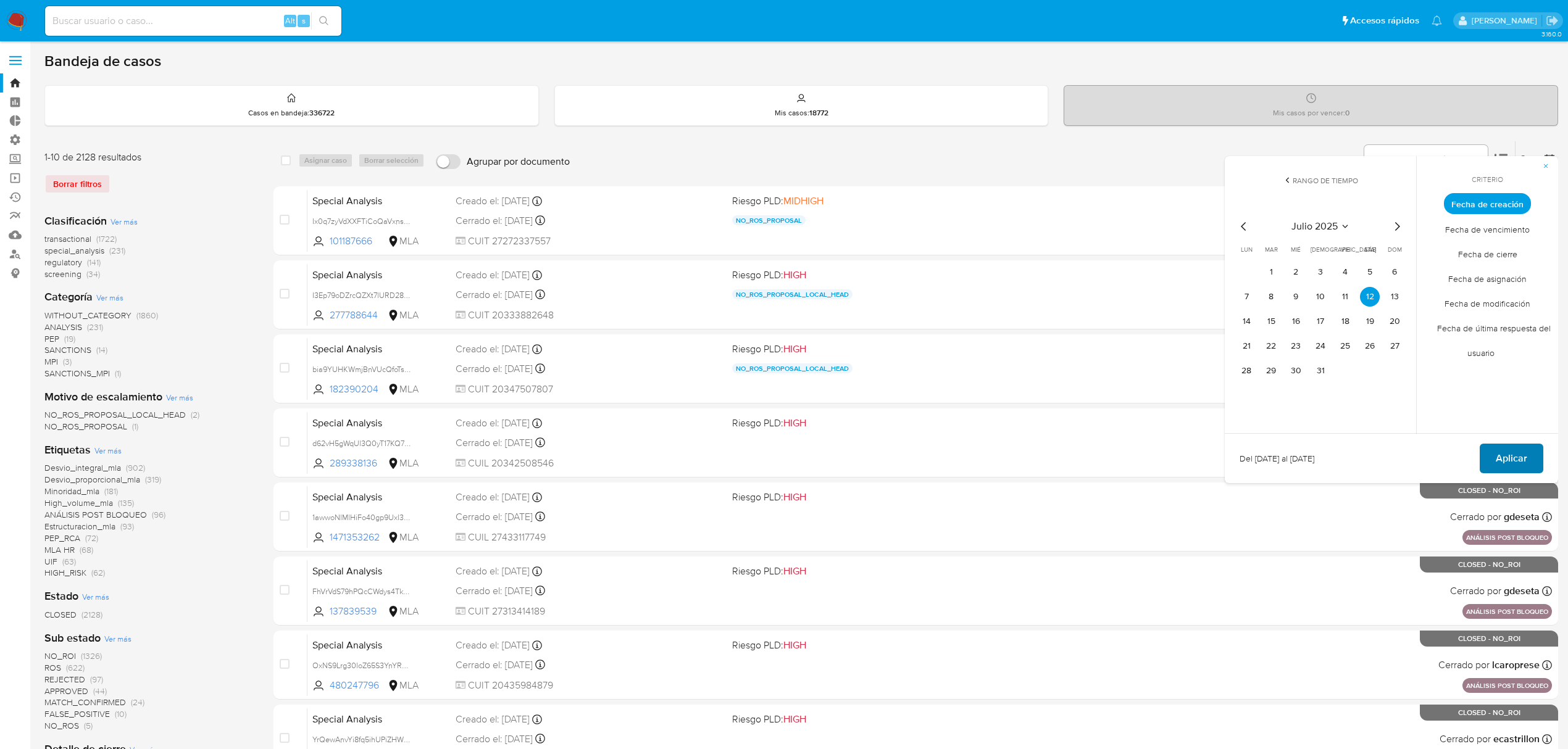
click at [1521, 460] on span "Aplicar" at bounding box center [1512, 459] width 31 height 27
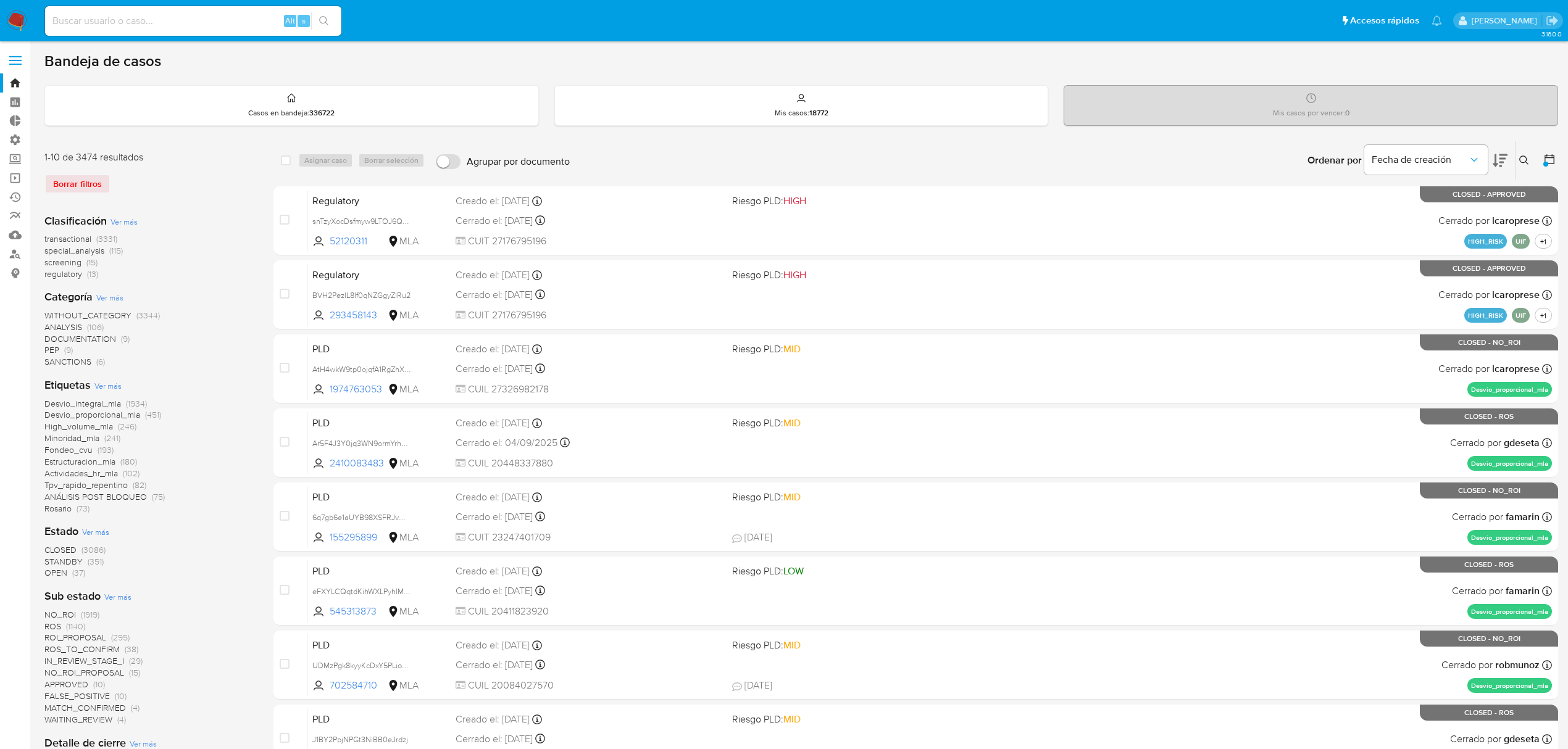
click at [99, 530] on span "Ver más" at bounding box center [96, 532] width 27 height 11
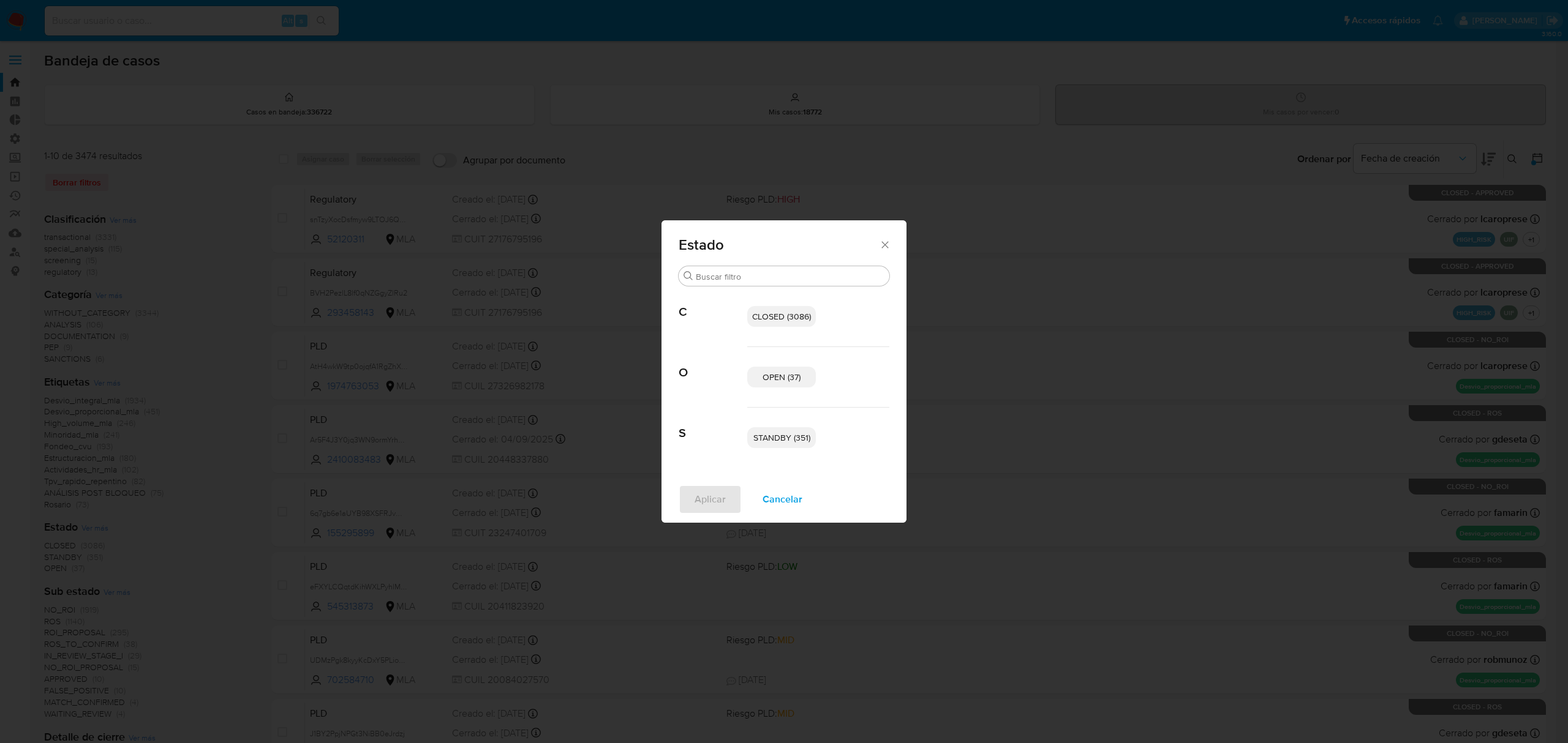
click at [774, 373] on span "OPEN (37)" at bounding box center [781, 377] width 38 height 12
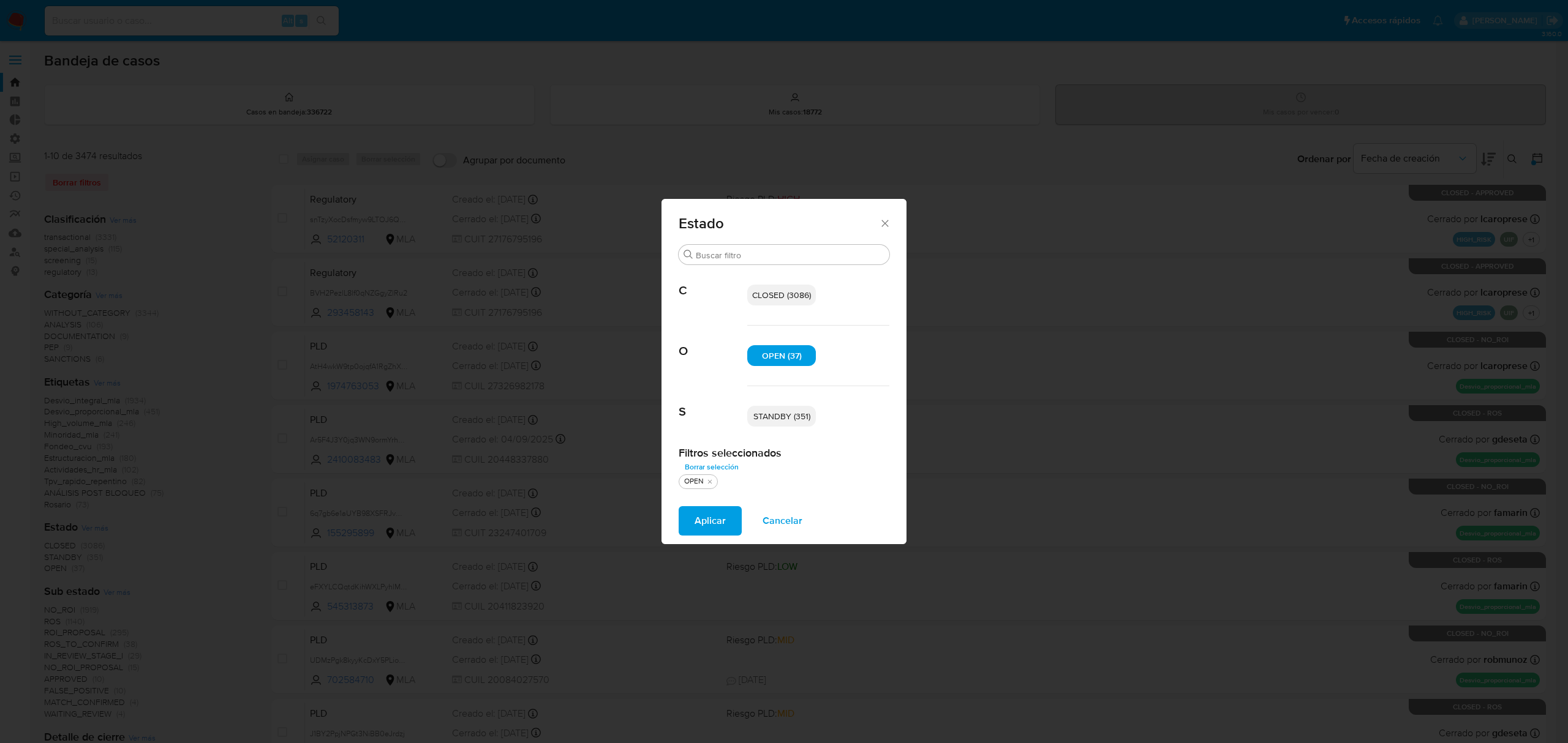
click at [795, 414] on span "STANDBY (351)" at bounding box center [782, 416] width 57 height 12
click at [702, 520] on span "Aplicar" at bounding box center [710, 521] width 31 height 27
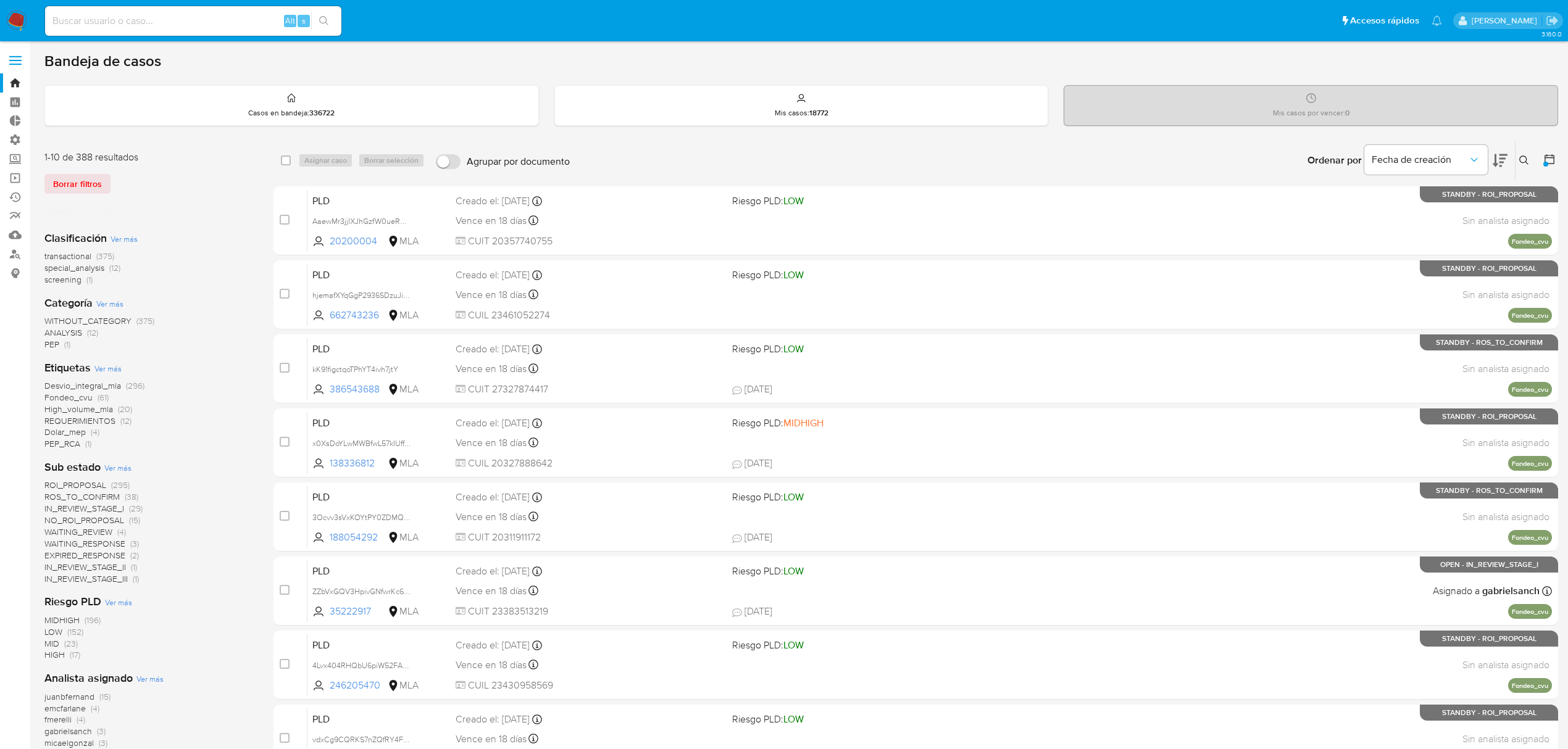
click at [60, 250] on span "transactional" at bounding box center [67, 256] width 47 height 12
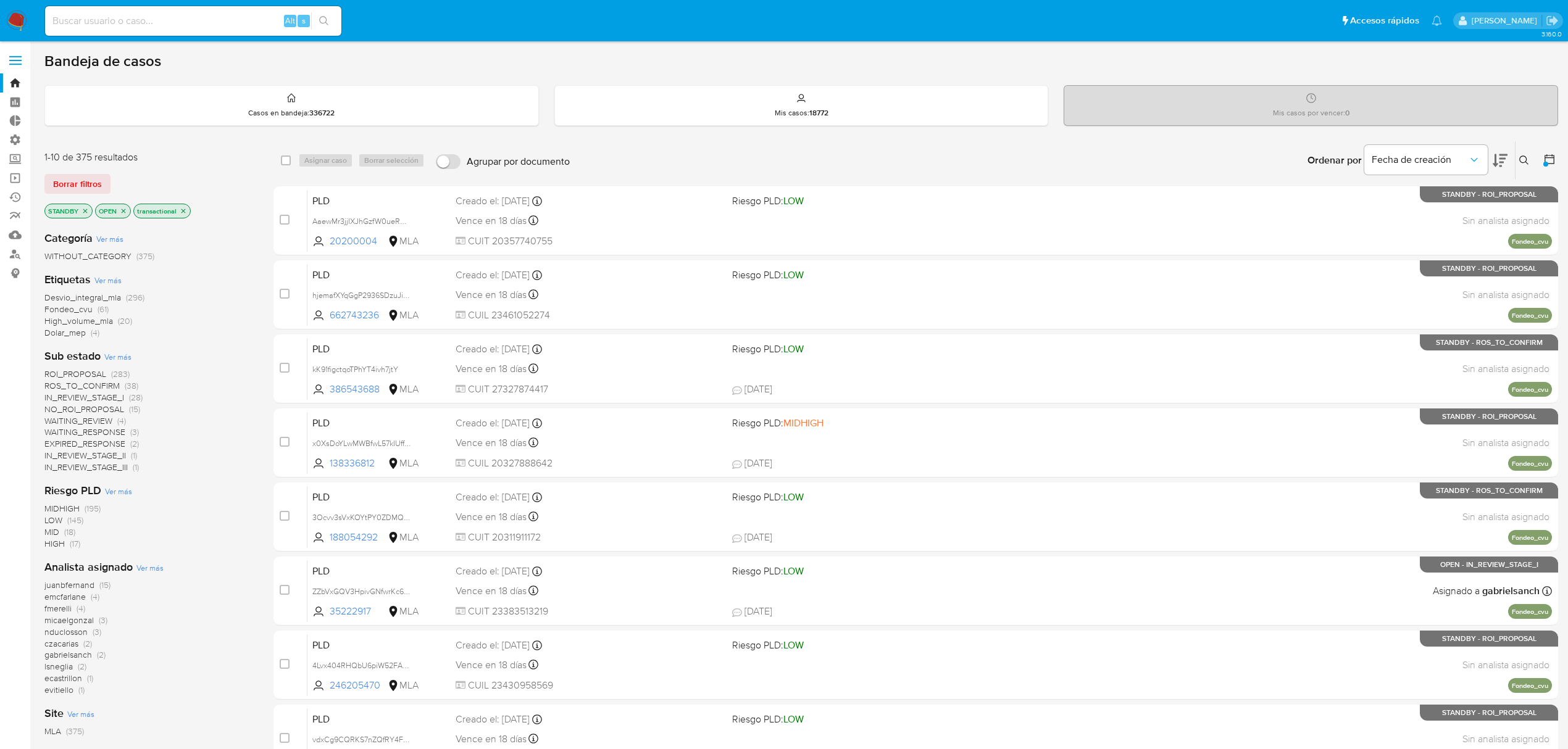
click at [1546, 162] on div at bounding box center [1546, 164] width 5 height 5
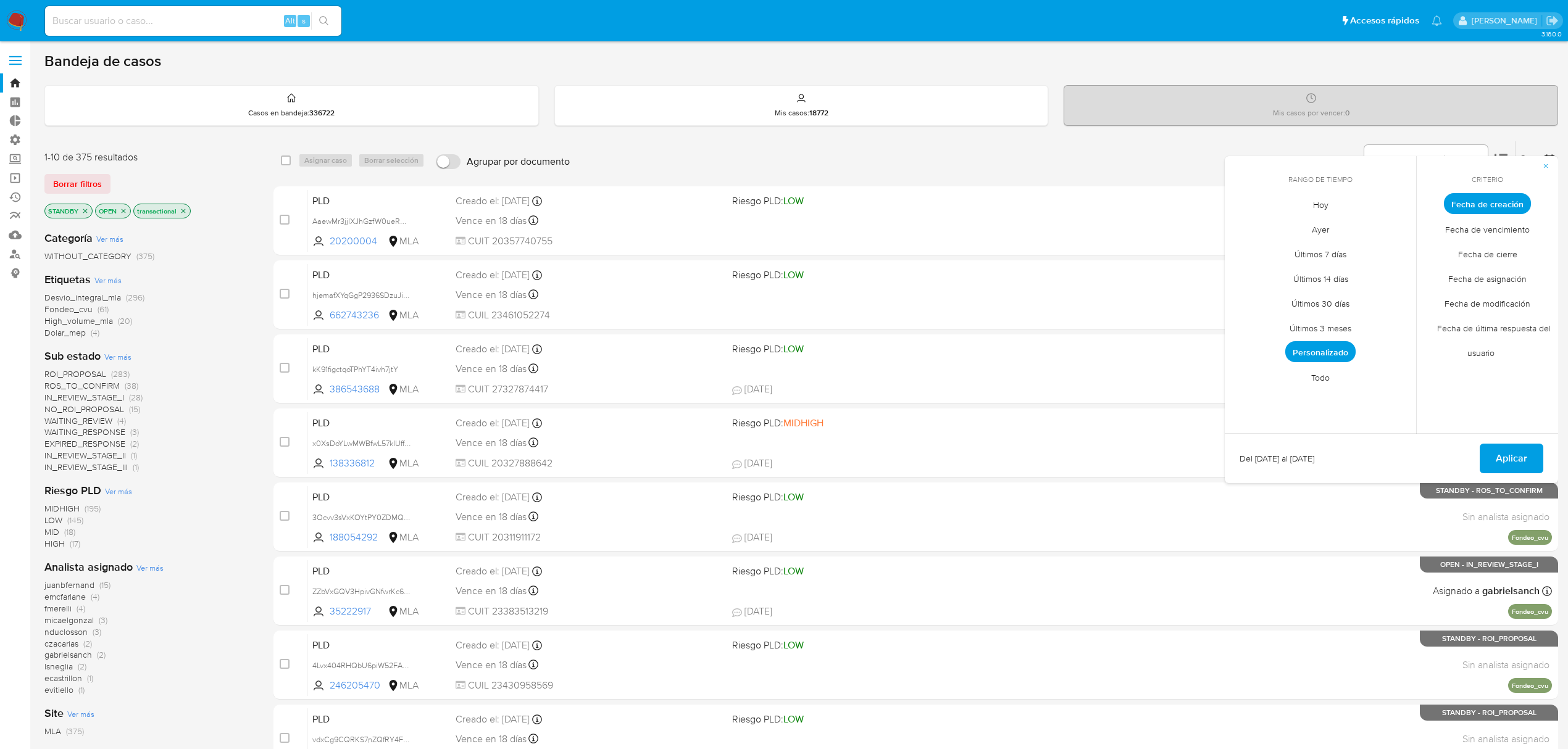
click at [1324, 351] on span "Personalizado" at bounding box center [1321, 351] width 71 height 21
click at [1395, 228] on icon "Mes siguiente" at bounding box center [1397, 226] width 15 height 15
click at [1268, 324] on button "12" at bounding box center [1271, 321] width 20 height 20
drag, startPoint x: 1268, startPoint y: 324, endPoint x: 1336, endPoint y: 341, distance: 70.1
click at [1268, 323] on button "12" at bounding box center [1271, 321] width 20 height 20
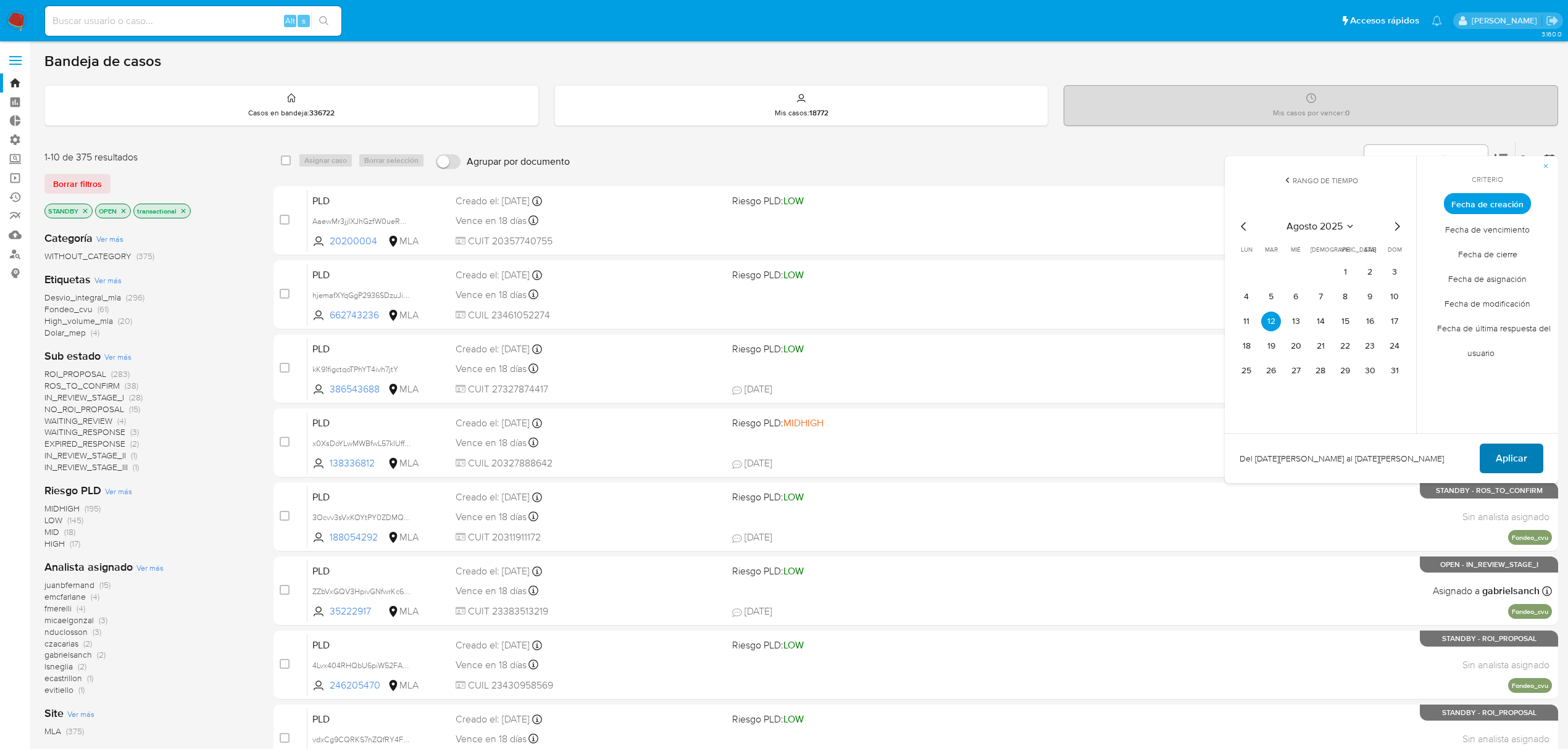
drag, startPoint x: 1524, startPoint y: 453, endPoint x: 1515, endPoint y: 452, distance: 9.1
click at [1524, 452] on span "Aplicar" at bounding box center [1512, 459] width 31 height 27
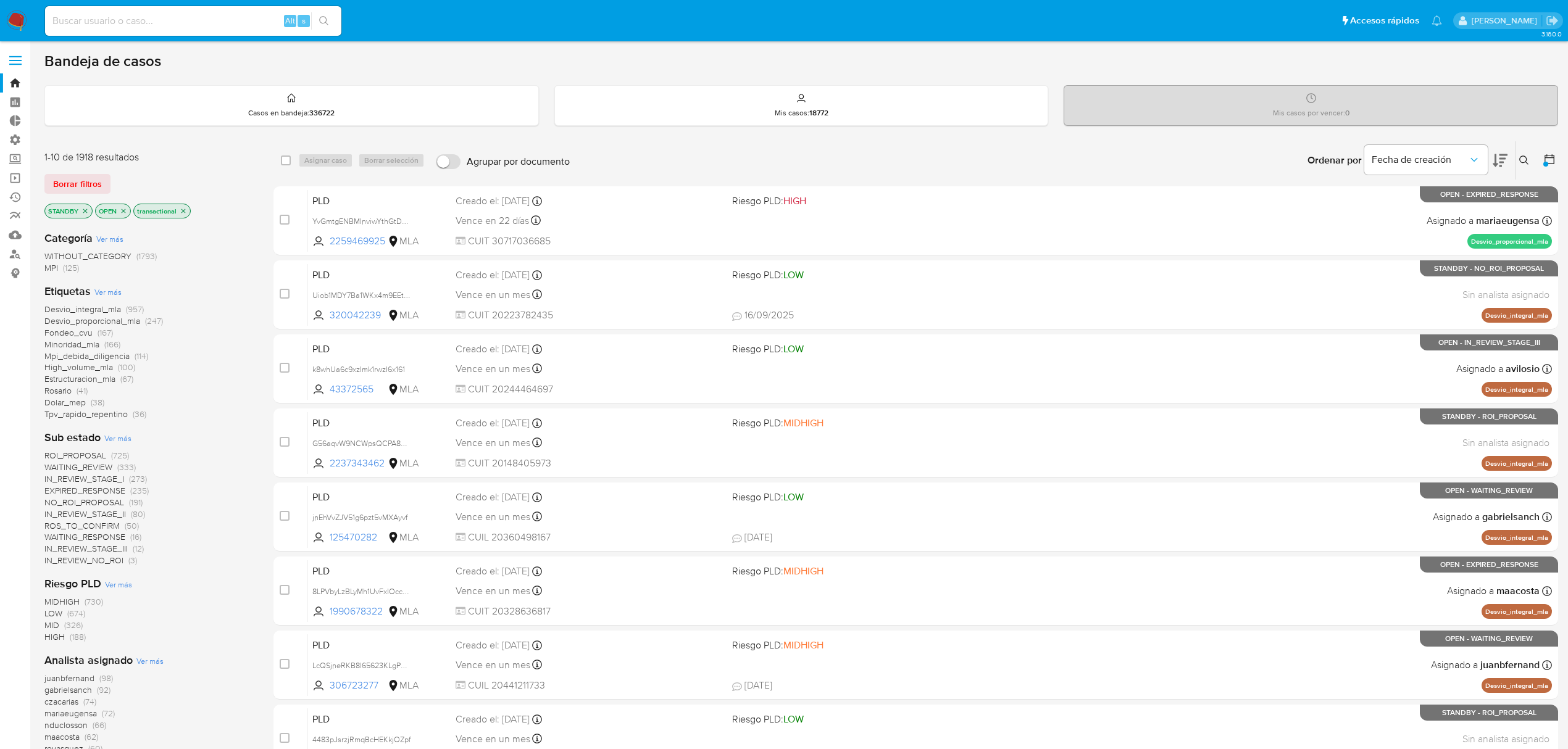
click at [110, 289] on span "Ver más" at bounding box center [108, 292] width 27 height 11
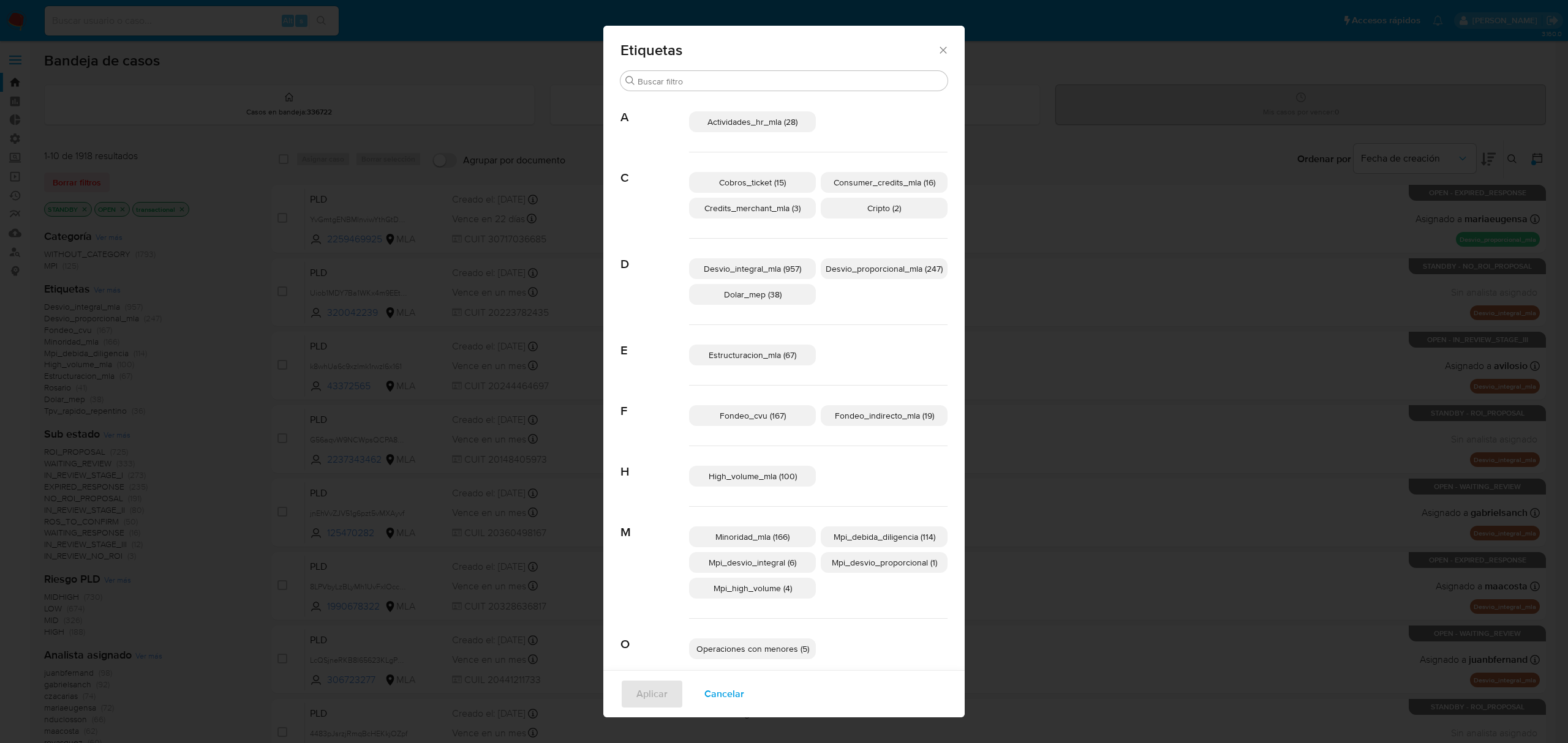
click at [731, 120] on span "Actividades_hr_mla (28)" at bounding box center [752, 122] width 90 height 12
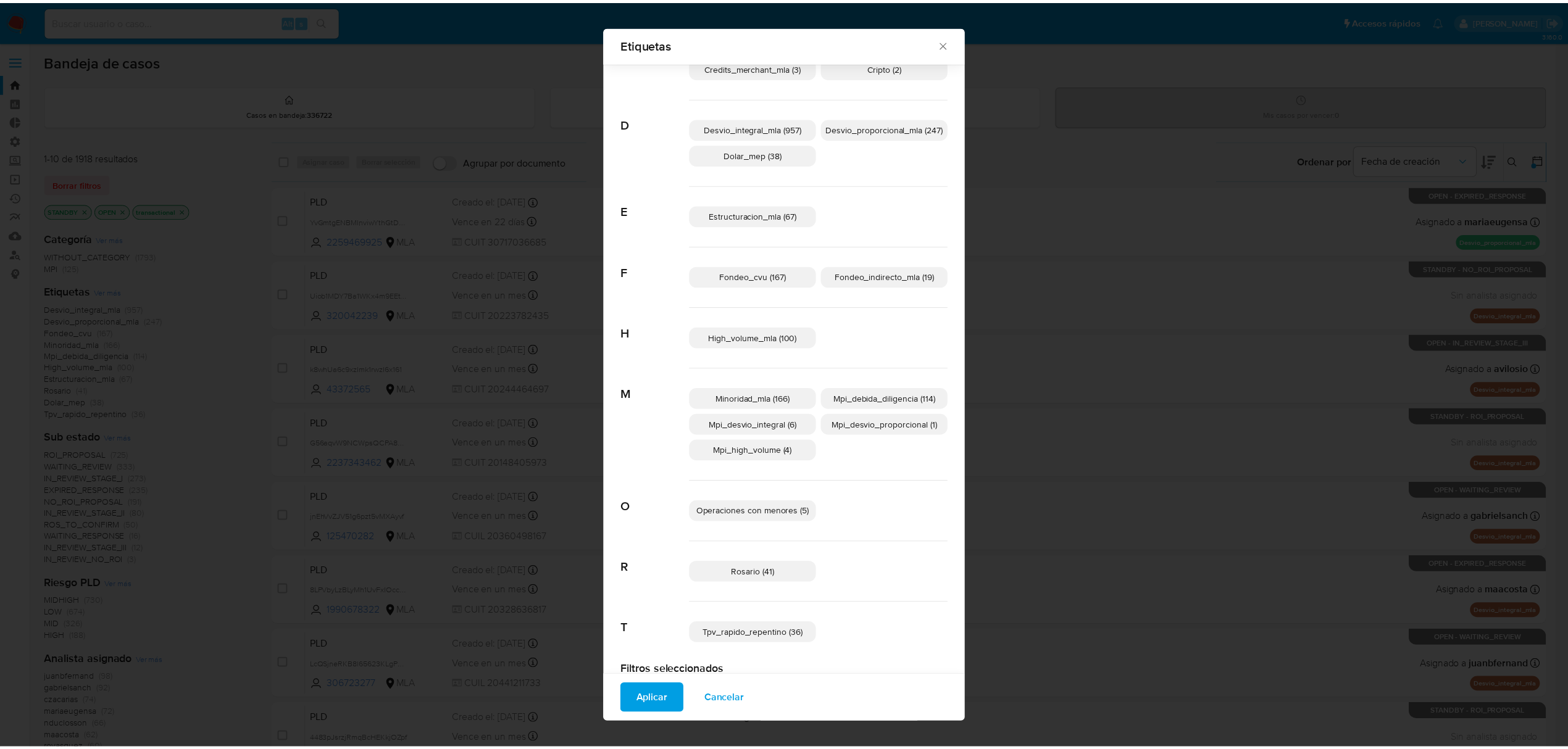
scroll to position [156, 0]
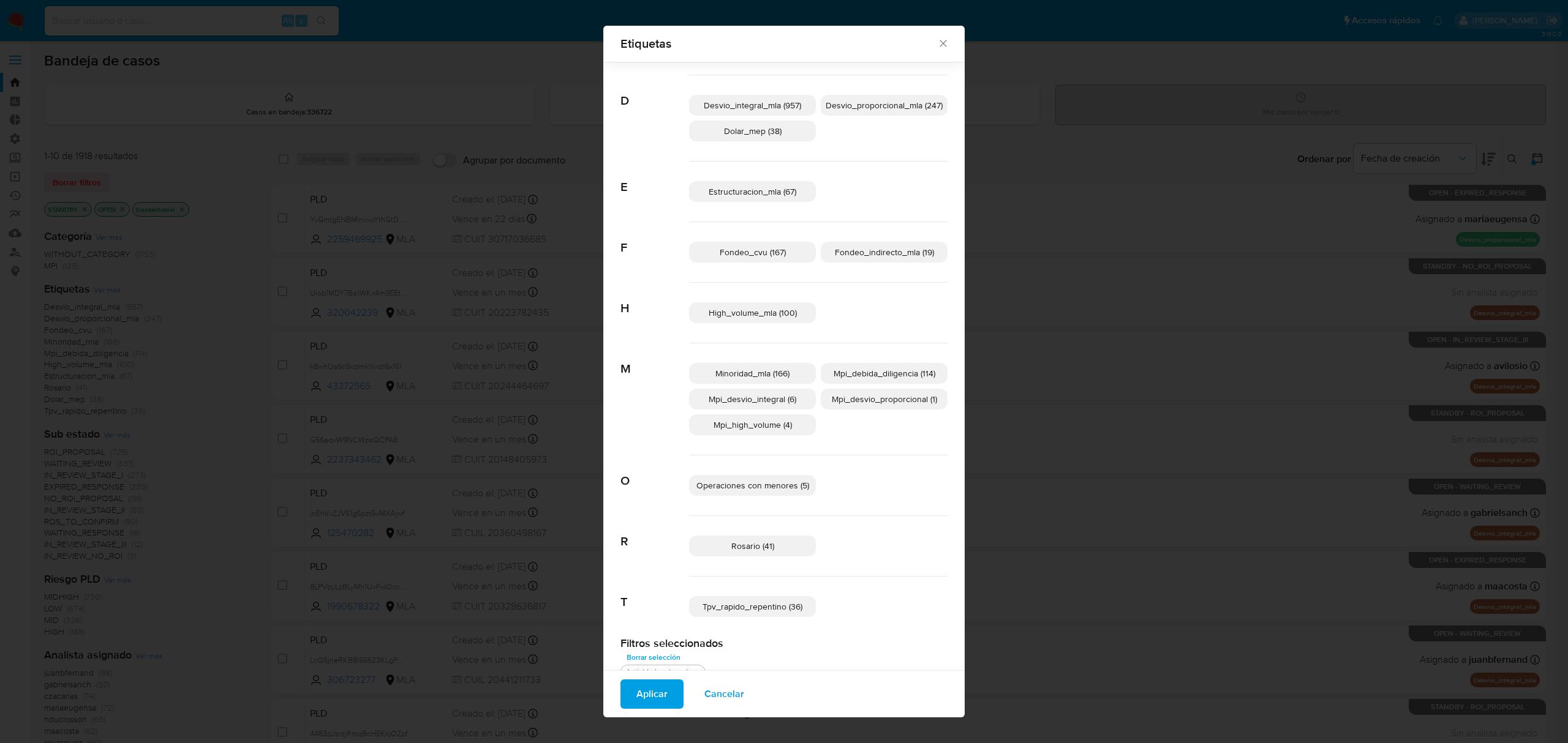
click at [774, 546] on p "Rosario (41)" at bounding box center [752, 546] width 127 height 21
click at [640, 687] on span "Aplicar" at bounding box center [652, 694] width 31 height 27
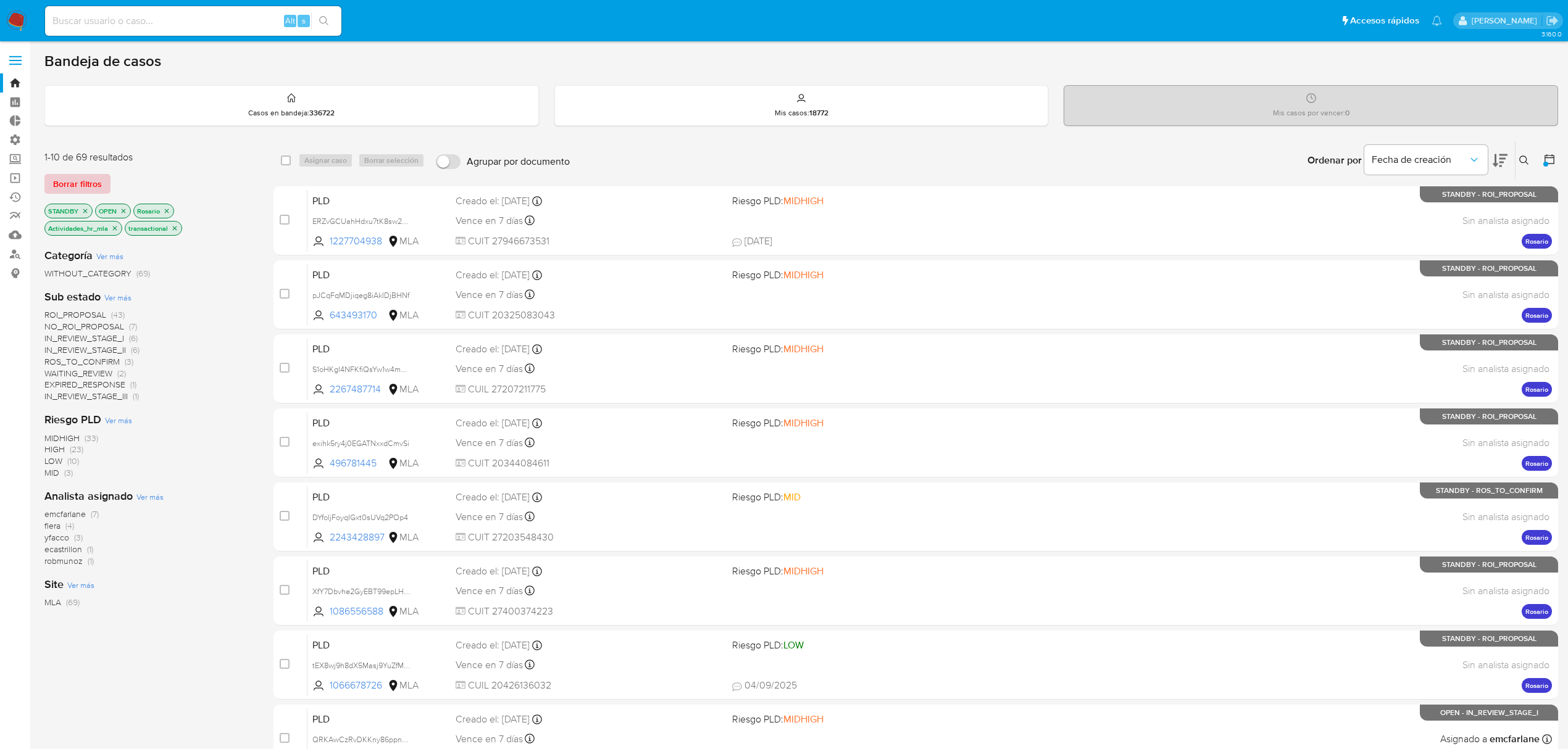
click at [71, 178] on span "Borrar filtros" at bounding box center [78, 183] width 49 height 17
